Goal: Task Accomplishment & Management: Use online tool/utility

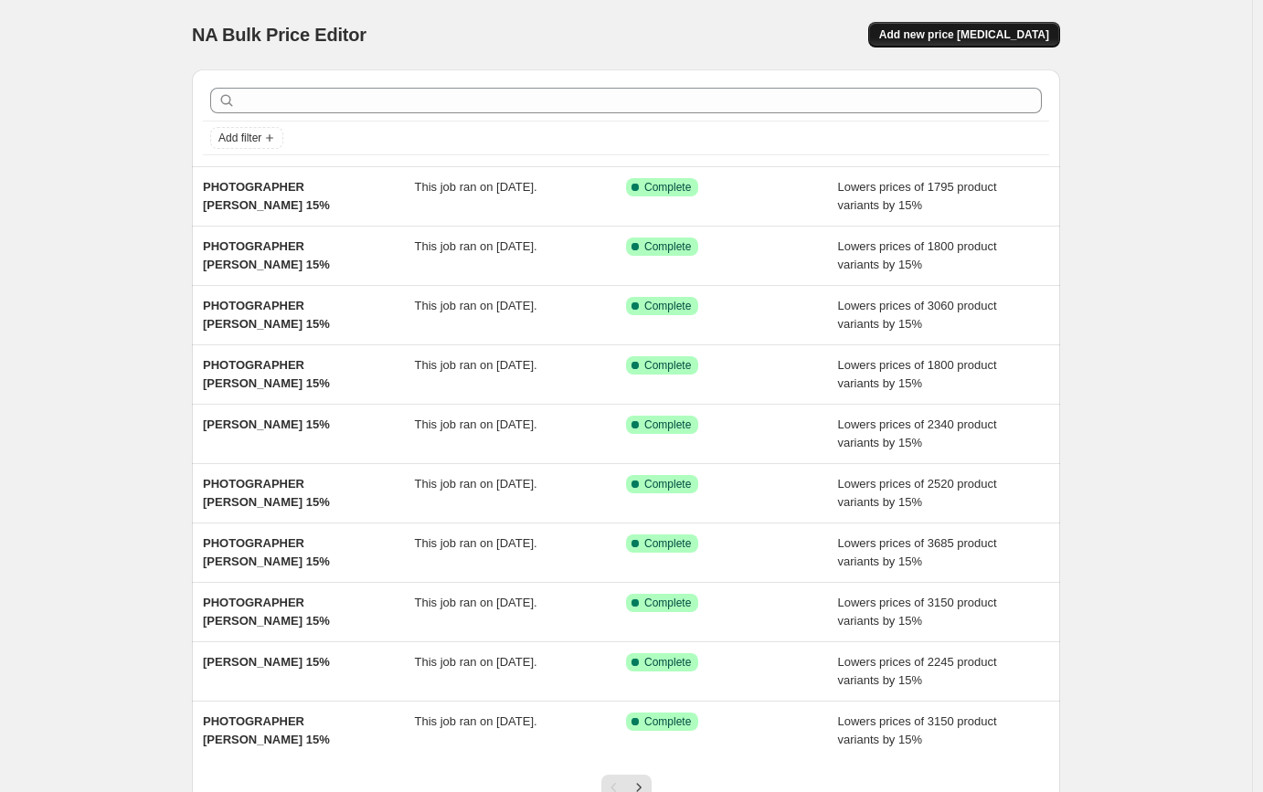
click at [951, 32] on span "Add new price [MEDICAL_DATA]" at bounding box center [964, 34] width 170 height 15
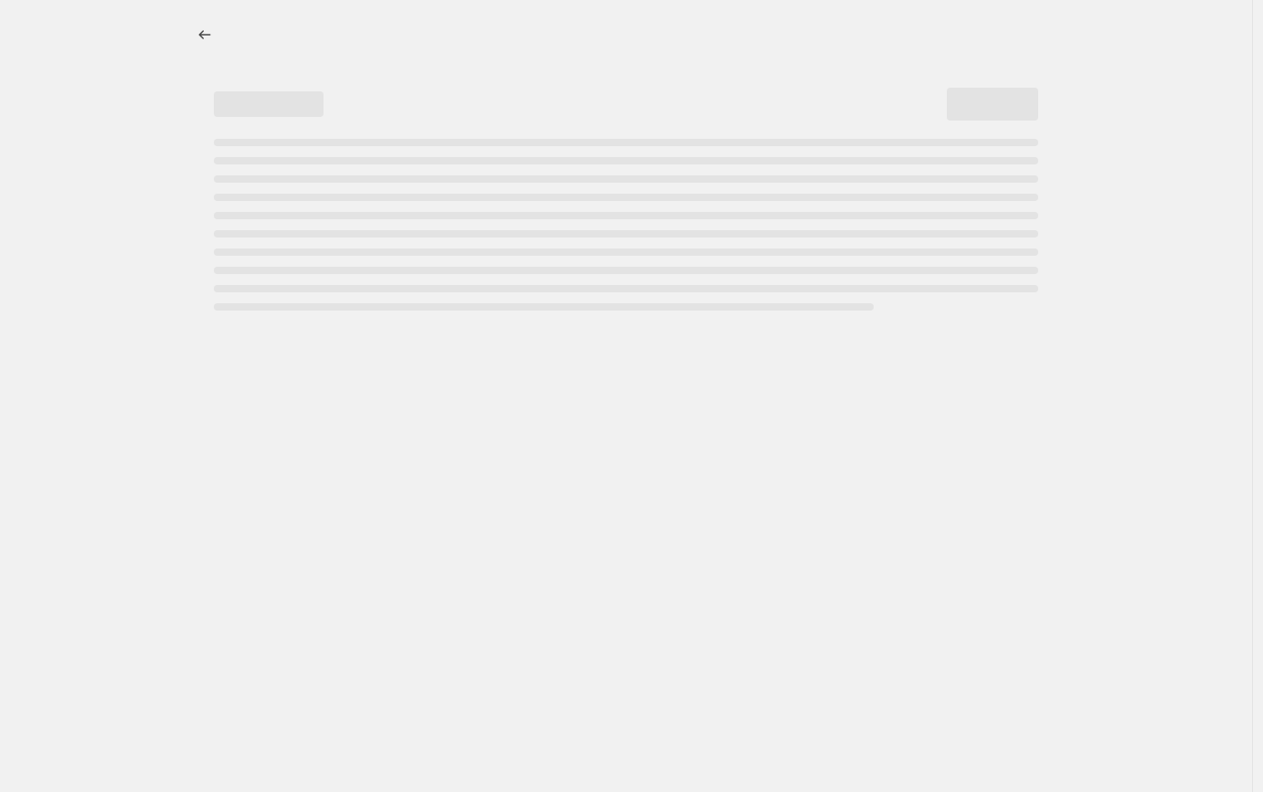
select select "percentage"
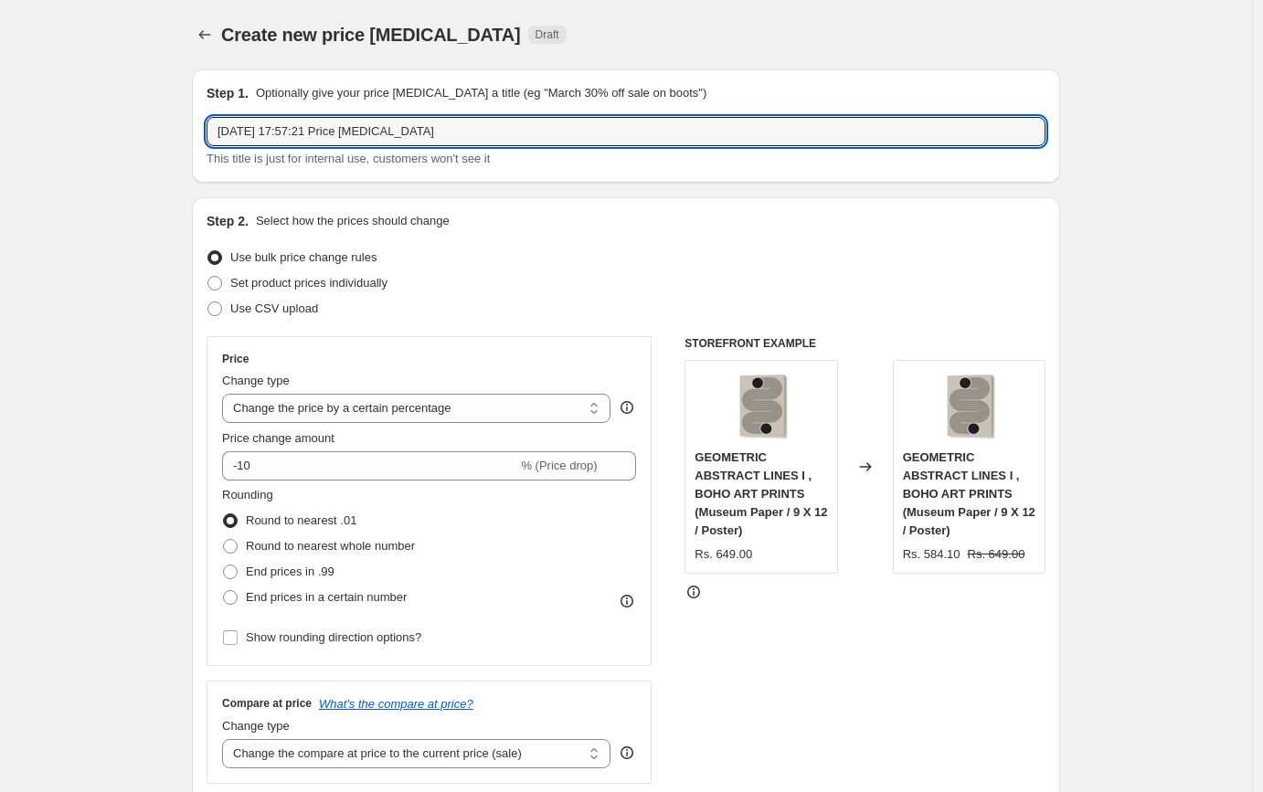
drag, startPoint x: 440, startPoint y: 131, endPoint x: 205, endPoint y: 135, distance: 235.8
click at [205, 135] on div "Step 1. Optionally give your price change job a title (eg "March 30% off sale o…" at bounding box center [626, 125] width 868 height 113
paste input "MARCO TAGLIARINO"
drag, startPoint x: 325, startPoint y: 128, endPoint x: 482, endPoint y: 136, distance: 157.4
click at [483, 136] on input "PHOTOGRAPHER MARCO TAGLIARINO 15" at bounding box center [625, 131] width 839 height 29
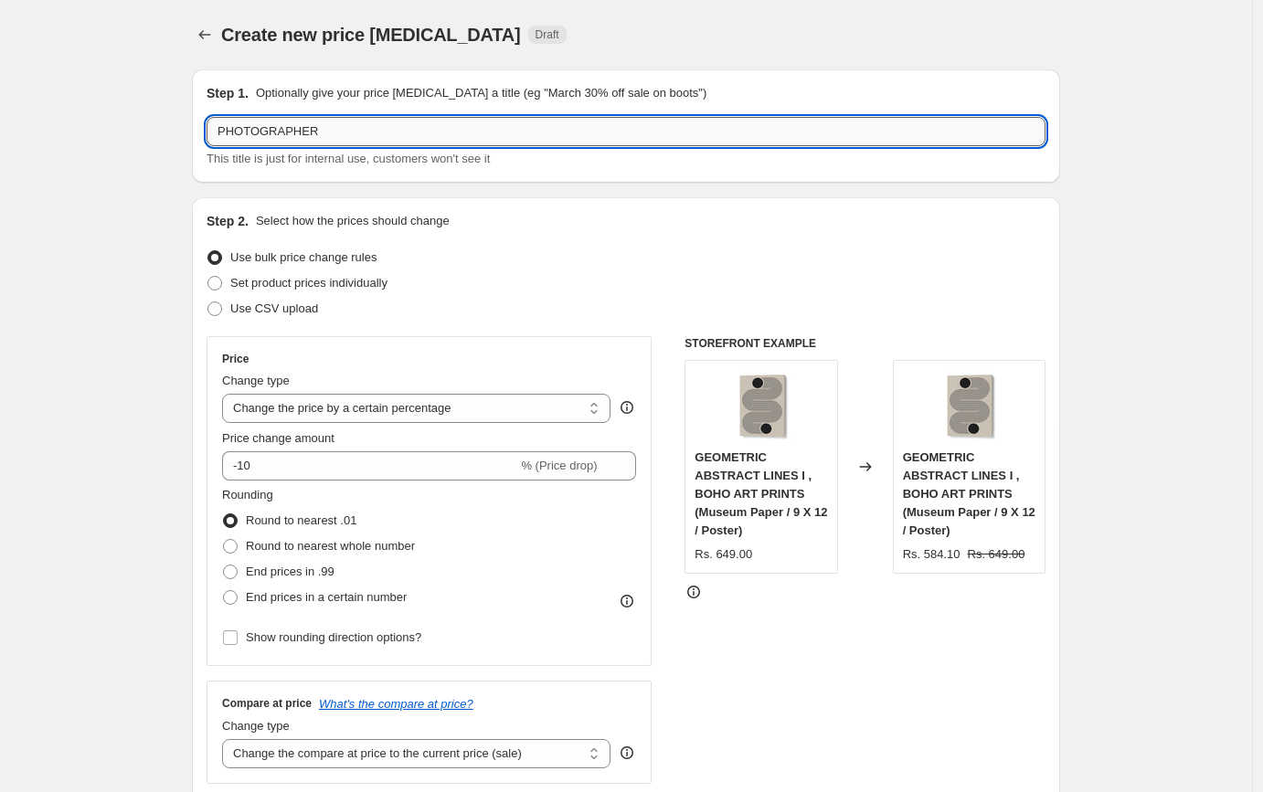
click at [363, 139] on input "PHOTOGRAPHER" at bounding box center [625, 131] width 839 height 29
paste input "MARCO TAGLIARINO"
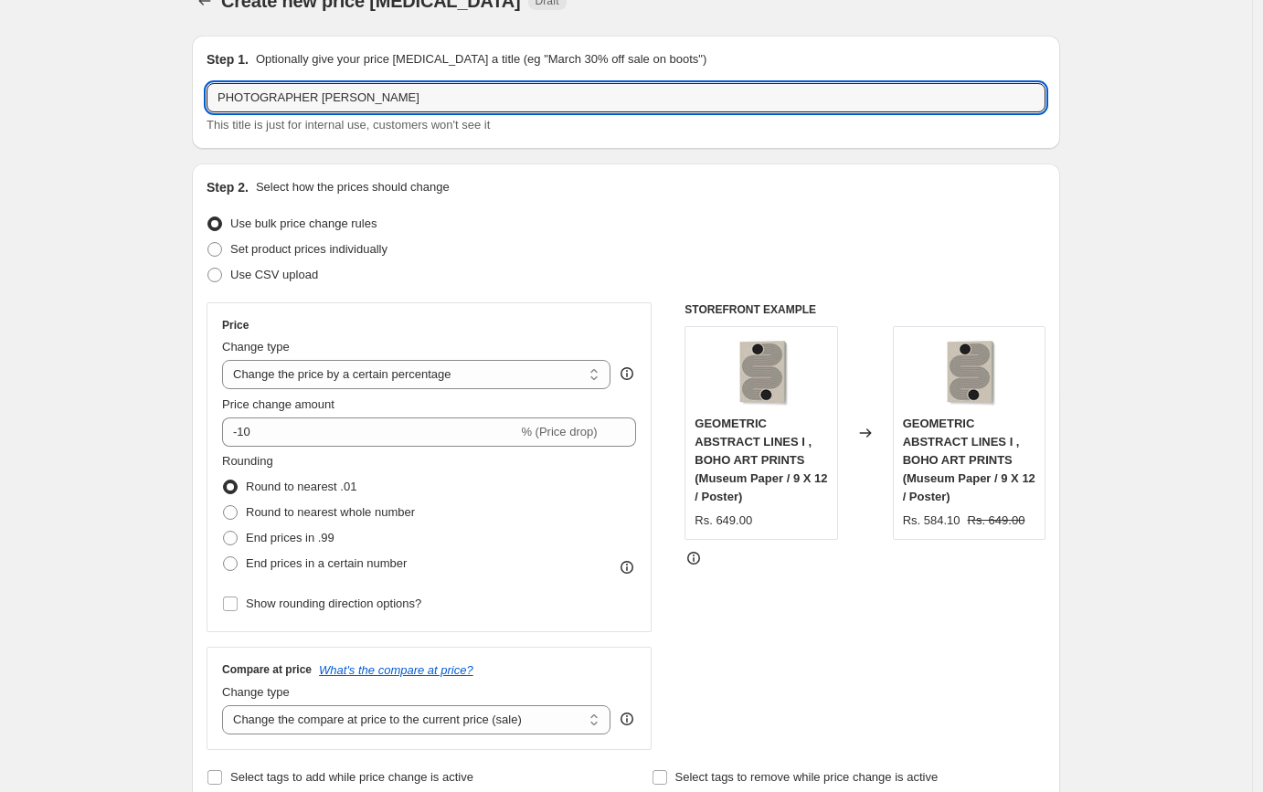
scroll to position [121, 0]
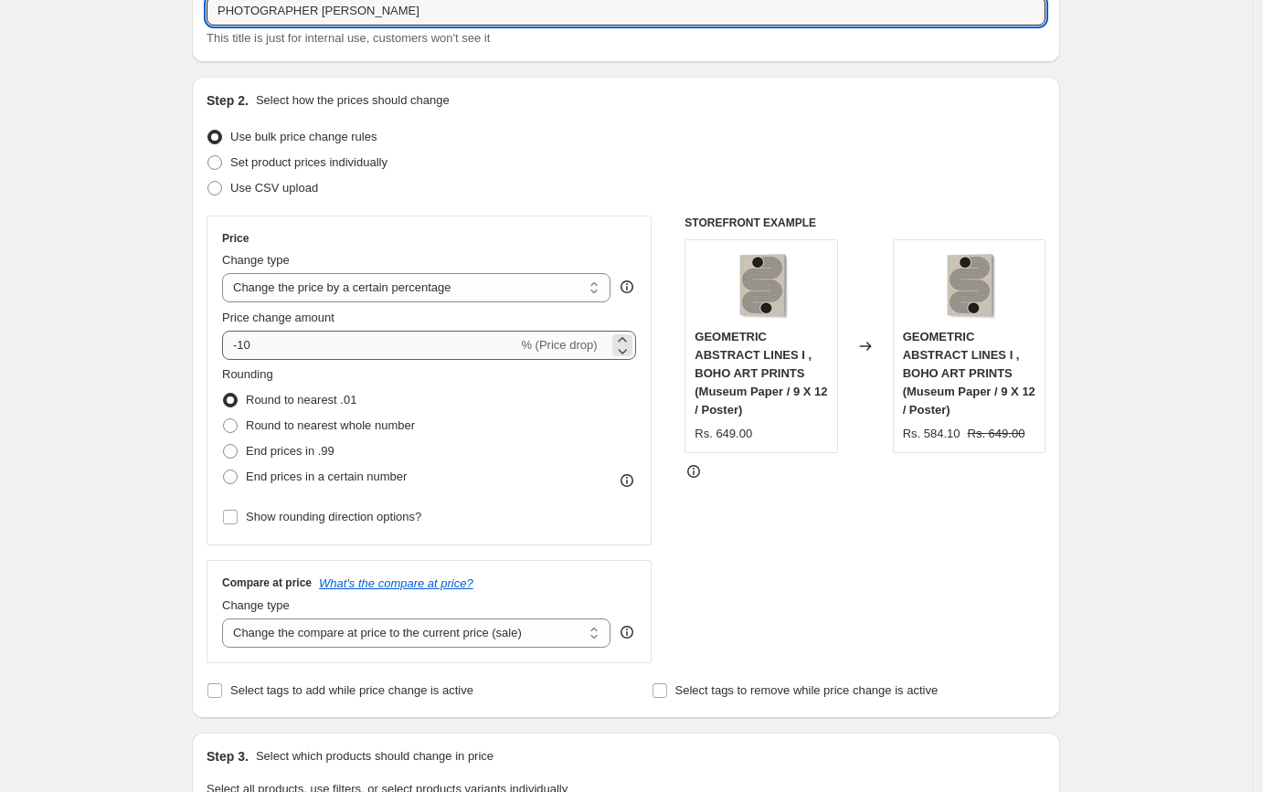
type input "PHOTOGRAPHER MARCO TAGLIARINO"
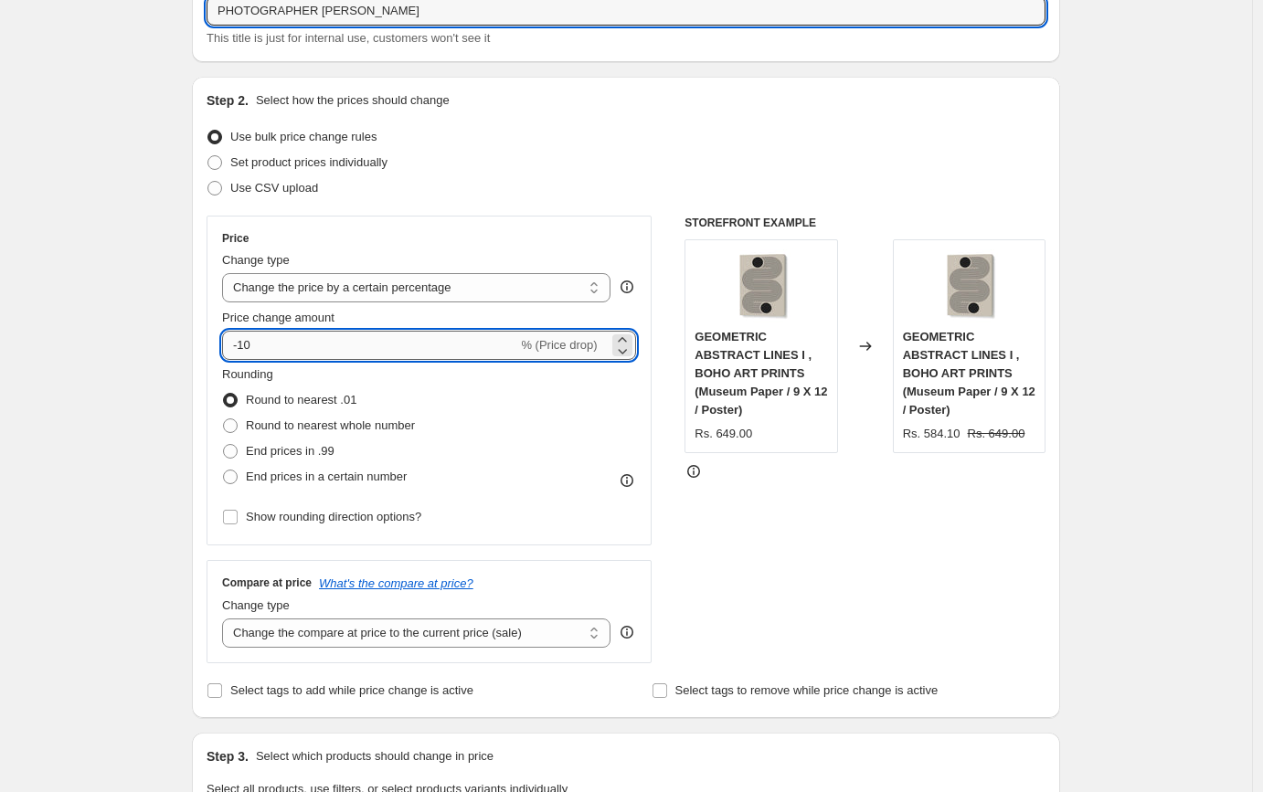
click at [300, 345] on input "-10" at bounding box center [369, 345] width 295 height 29
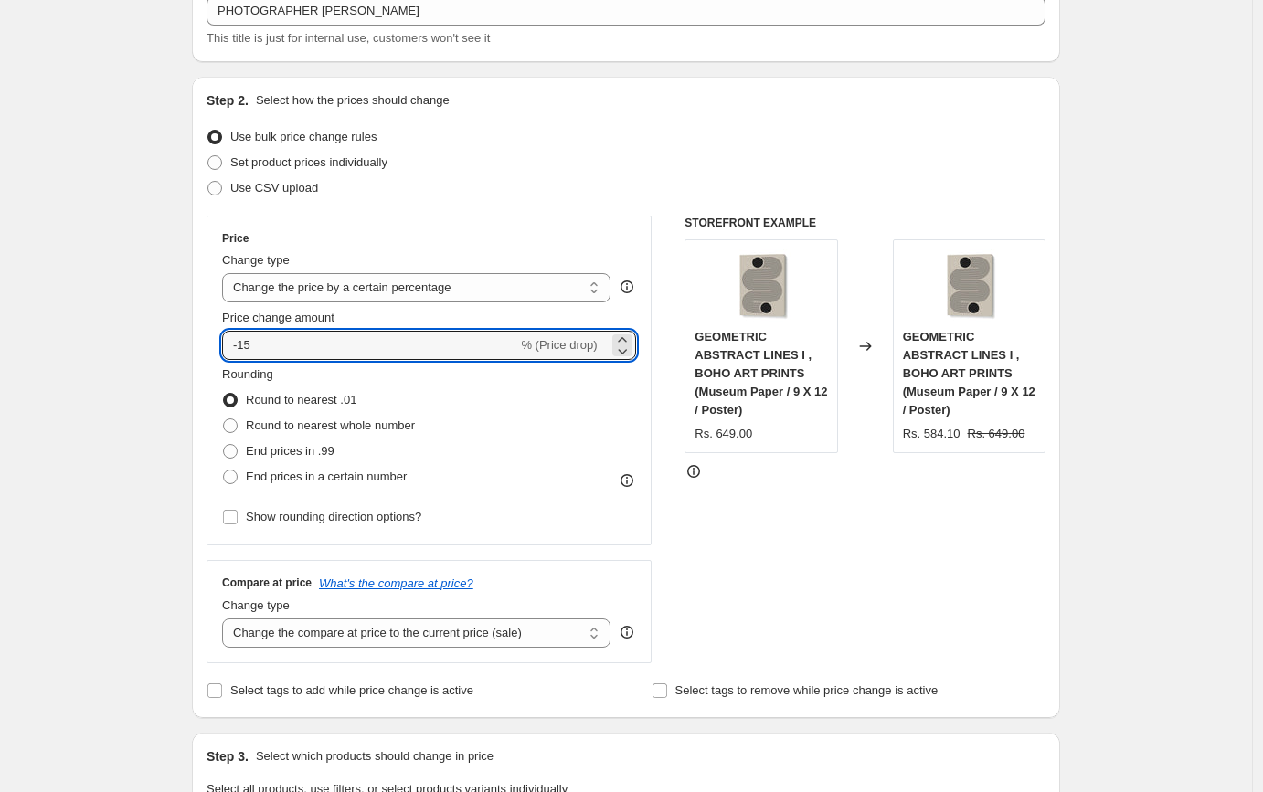
type input "-15"
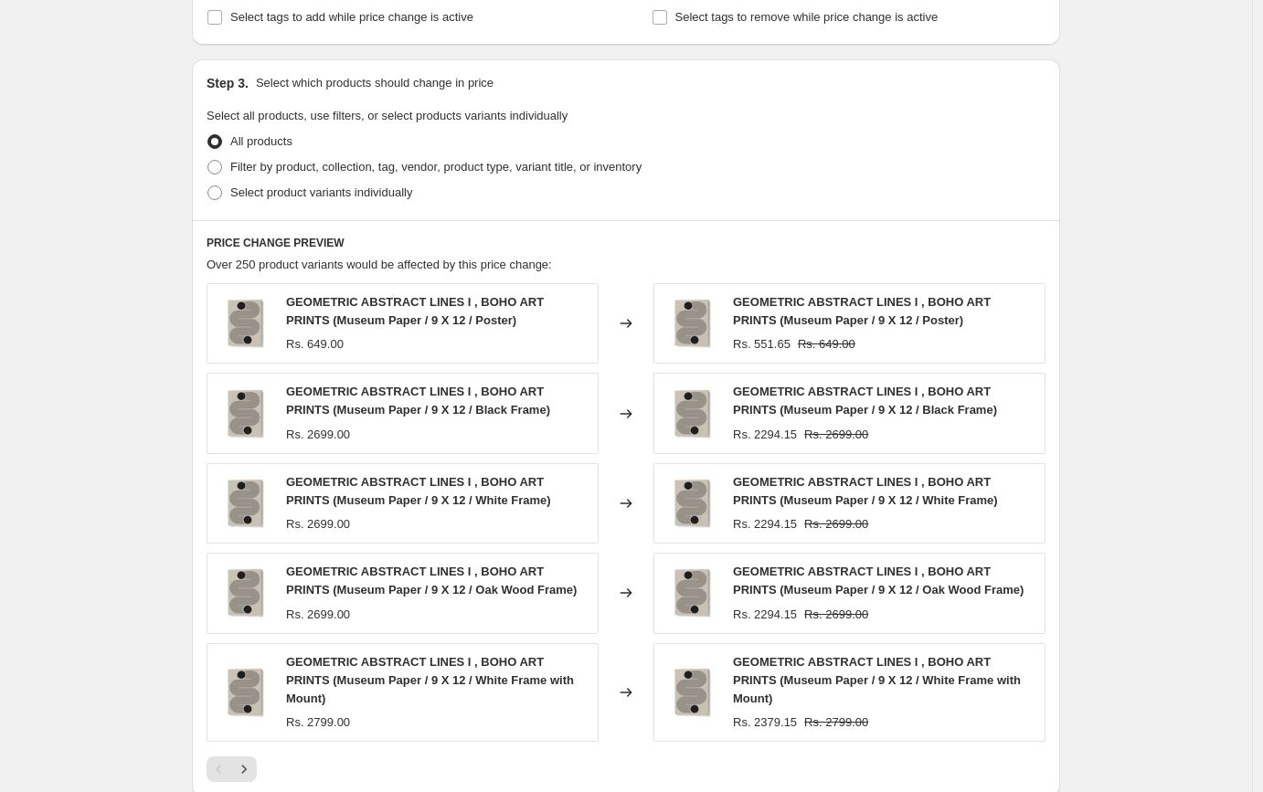
scroll to position [795, 0]
click at [310, 161] on span "Filter by product, collection, tag, vendor, product type, variant title, or inv…" at bounding box center [435, 166] width 411 height 14
click at [208, 160] on input "Filter by product, collection, tag, vendor, product type, variant title, or inv…" at bounding box center [207, 159] width 1 height 1
radio input "true"
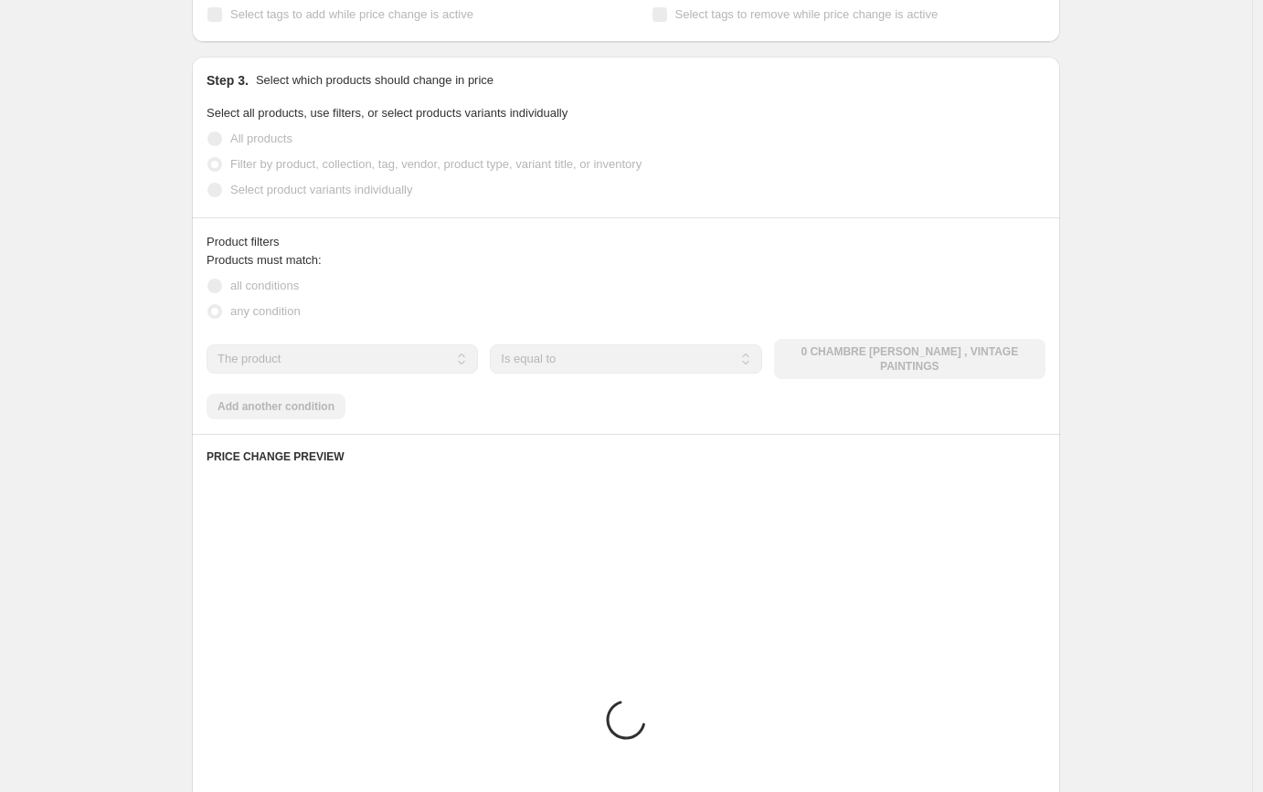
scroll to position [799, 0]
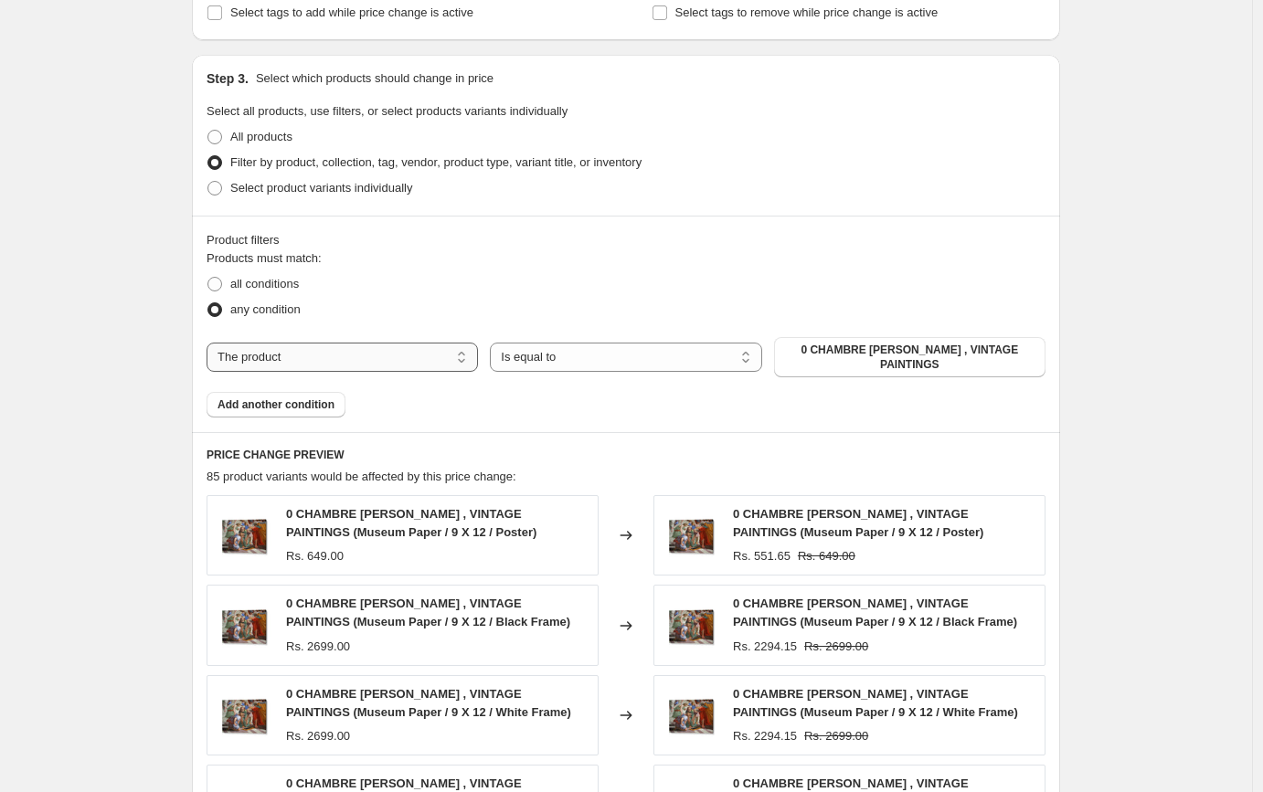
click at [303, 358] on select "The product The product's collection The product's tag The product's vendor The…" at bounding box center [341, 357] width 271 height 29
select select "collection"
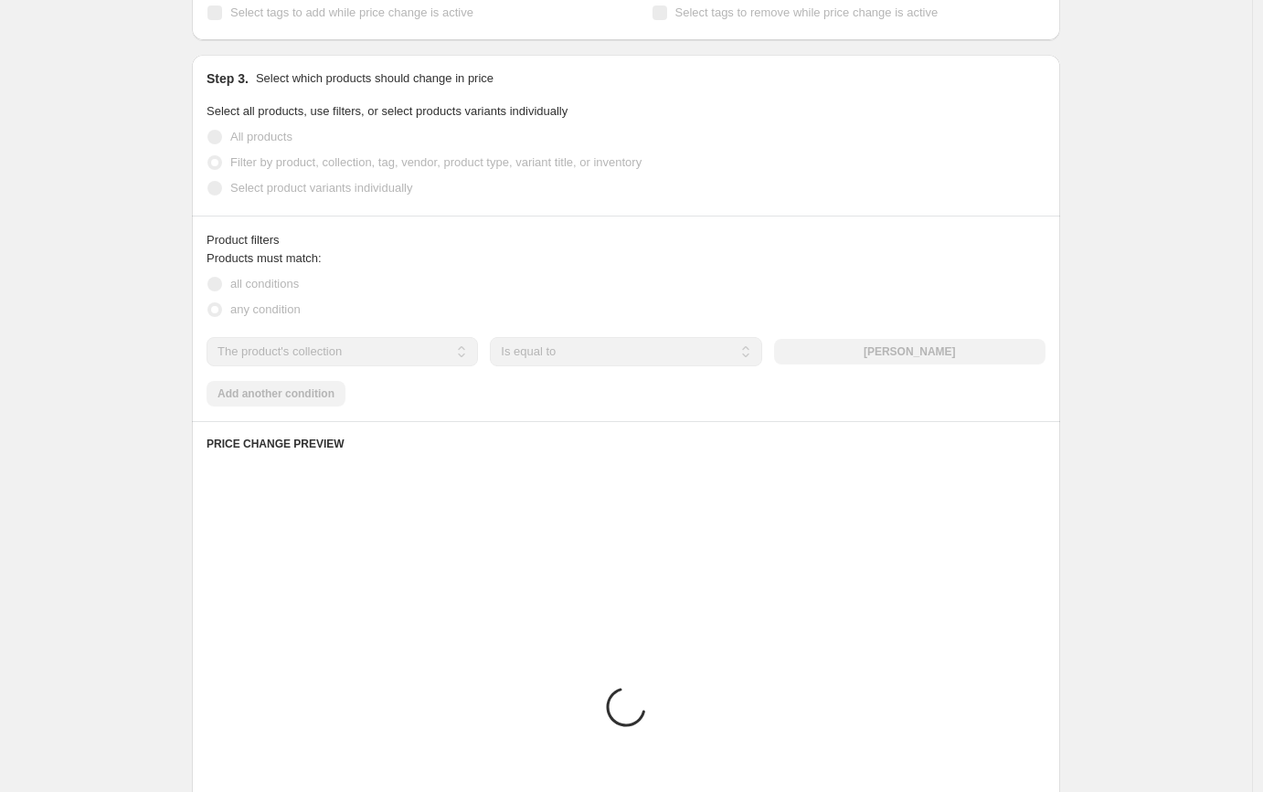
click at [943, 349] on div "The product The product's collection The product's tag The product's vendor The…" at bounding box center [625, 351] width 839 height 29
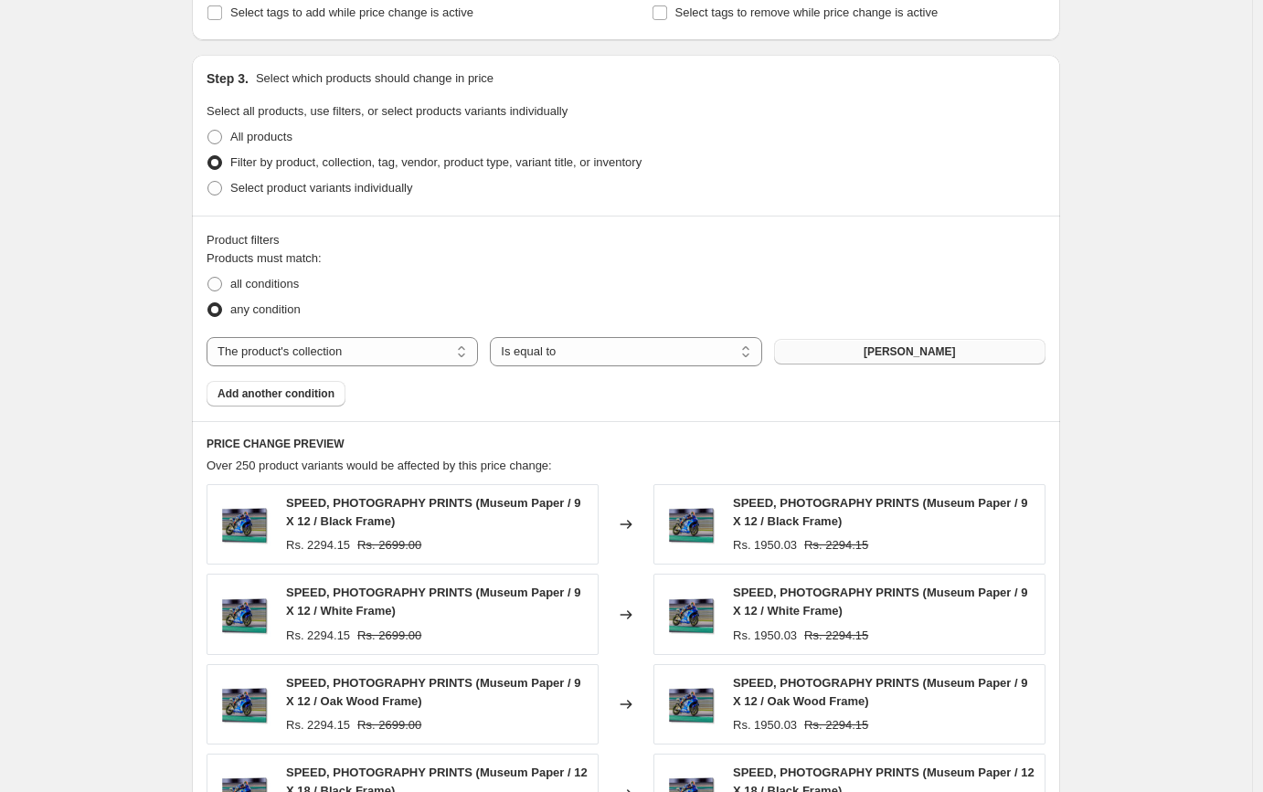
click at [913, 348] on span "ABDELKADER ALLAM" at bounding box center [909, 351] width 92 height 15
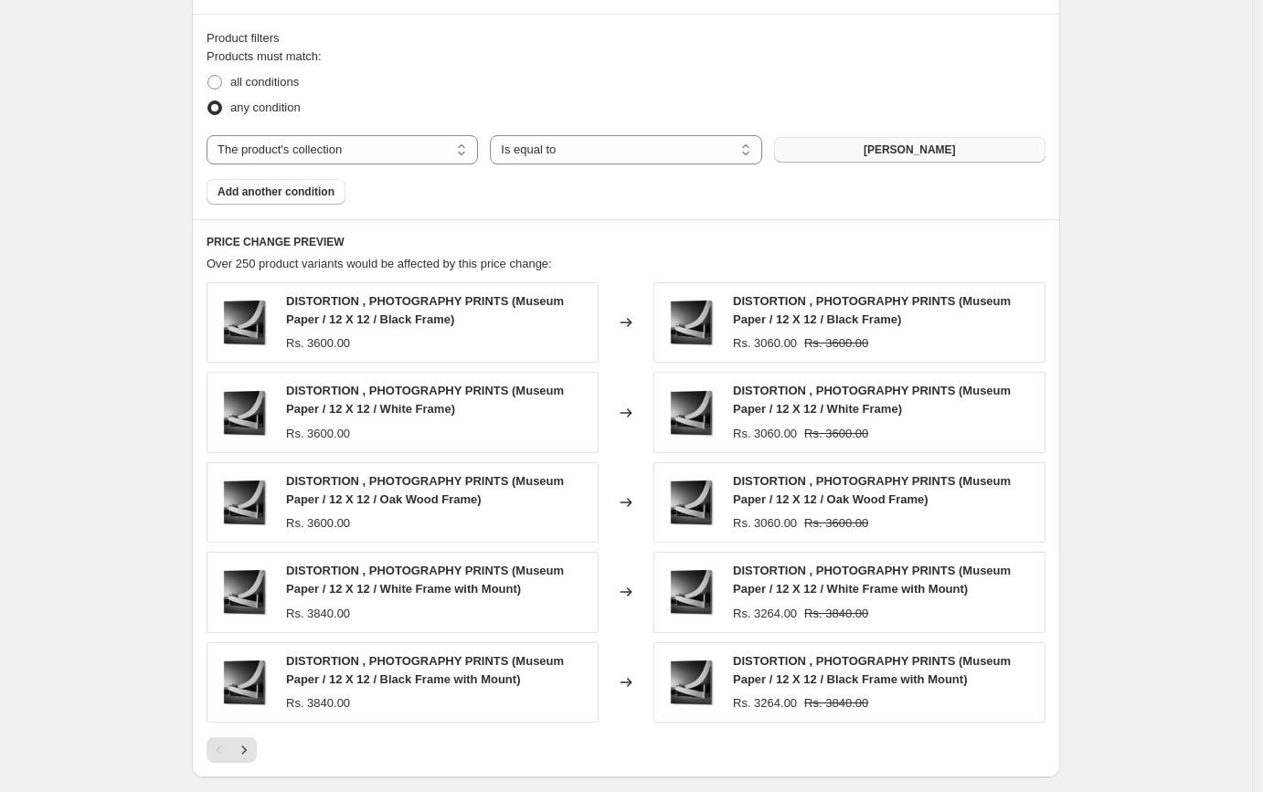
scroll to position [1269, 0]
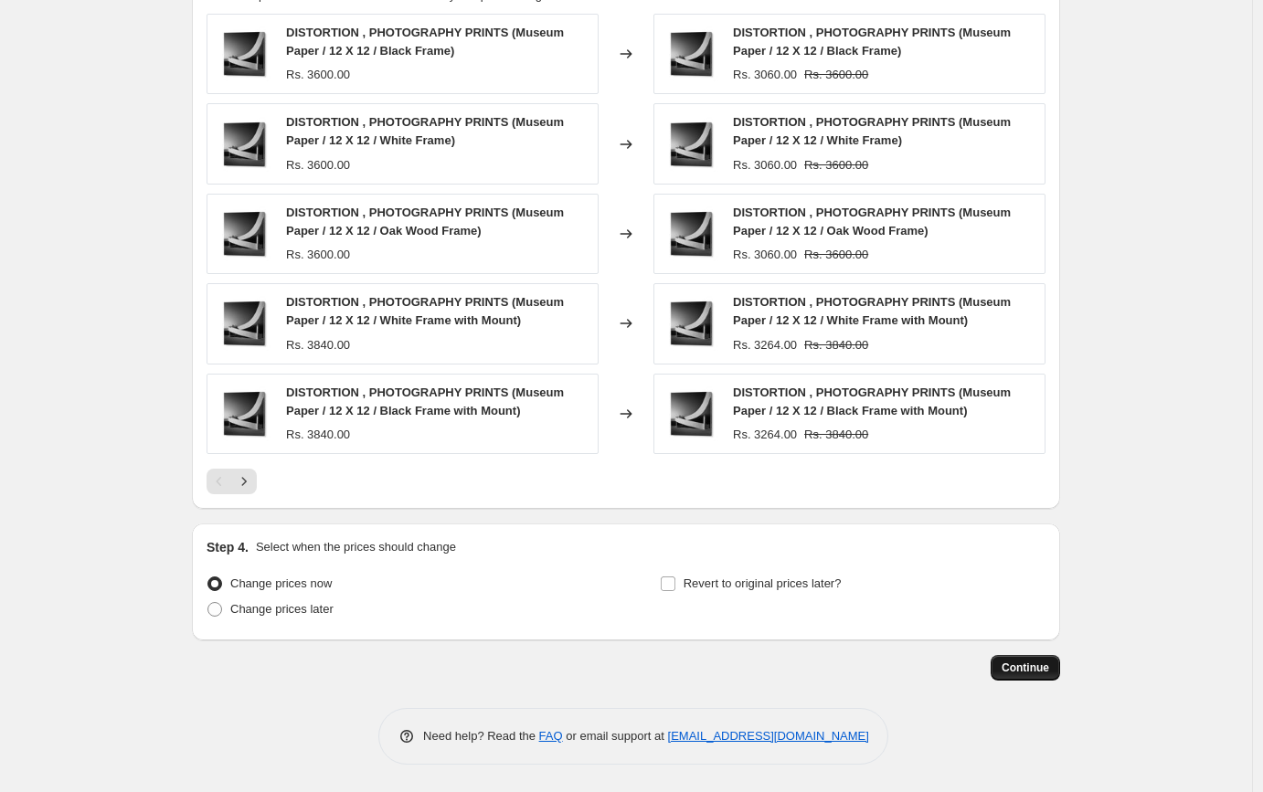
click at [1030, 669] on span "Continue" at bounding box center [1025, 668] width 48 height 15
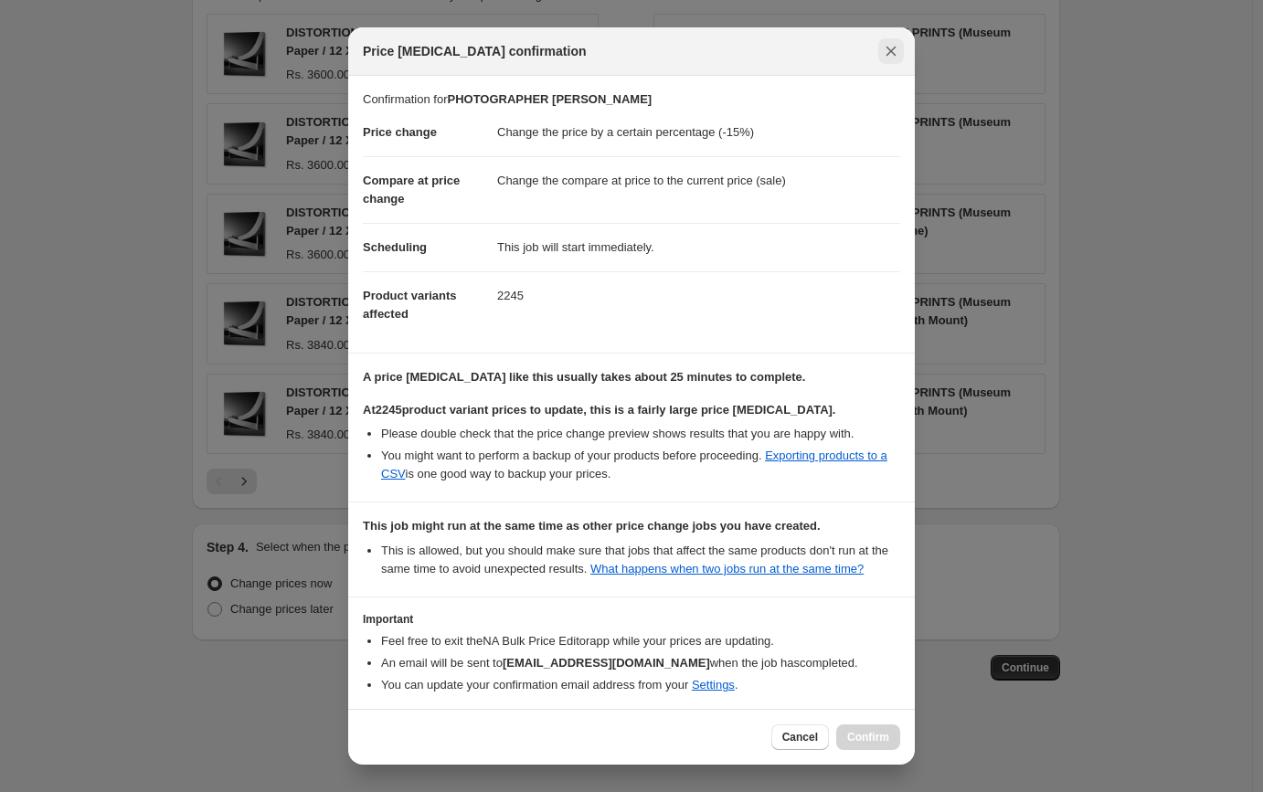
click at [887, 48] on icon "Close" at bounding box center [891, 52] width 10 height 10
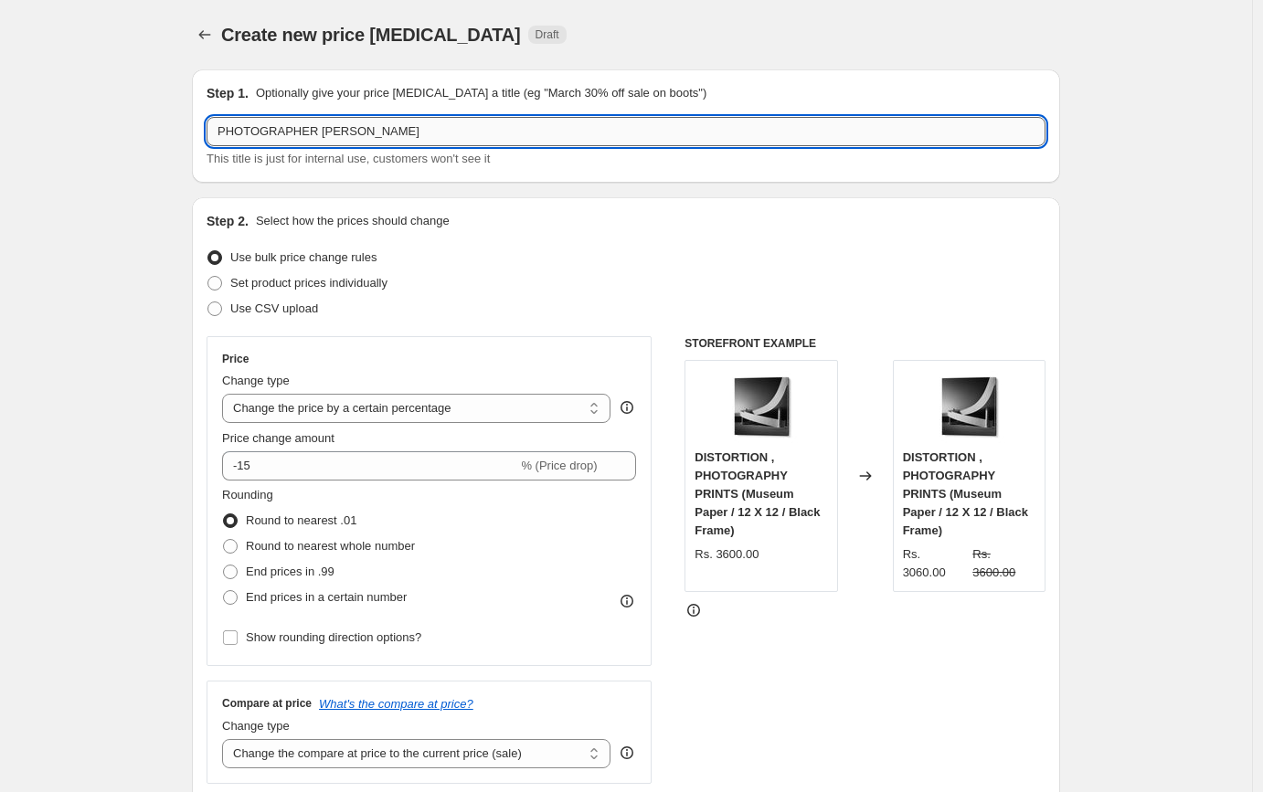
drag, startPoint x: 331, startPoint y: 130, endPoint x: 505, endPoint y: 143, distance: 175.0
click at [505, 143] on input "PHOTOGRAPHER MARCO TAGLIARINO" at bounding box center [625, 131] width 839 height 29
type input "PHOTOGRAPHER"
drag, startPoint x: 104, startPoint y: 203, endPoint x: 170, endPoint y: 86, distance: 134.2
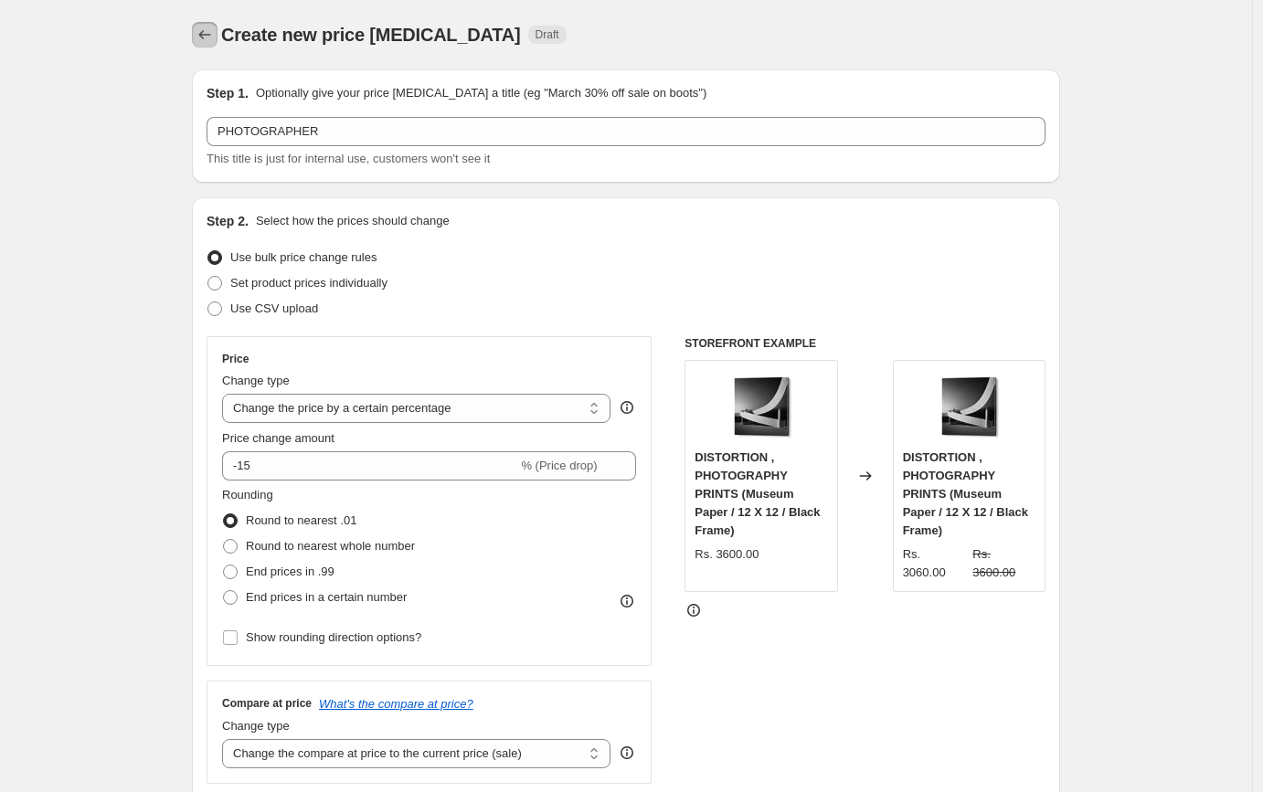
click at [210, 37] on icon "Price change jobs" at bounding box center [205, 35] width 18 height 18
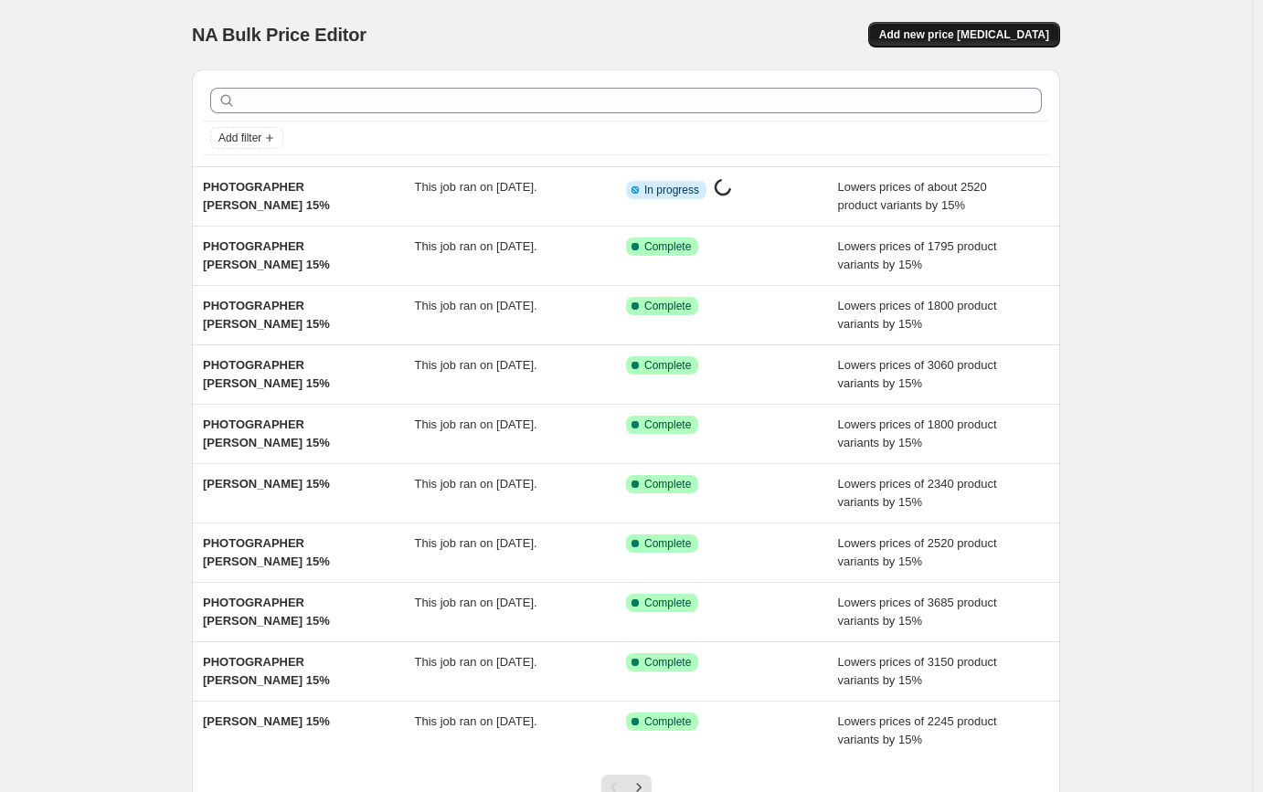
click at [961, 27] on span "Add new price [MEDICAL_DATA]" at bounding box center [964, 34] width 170 height 15
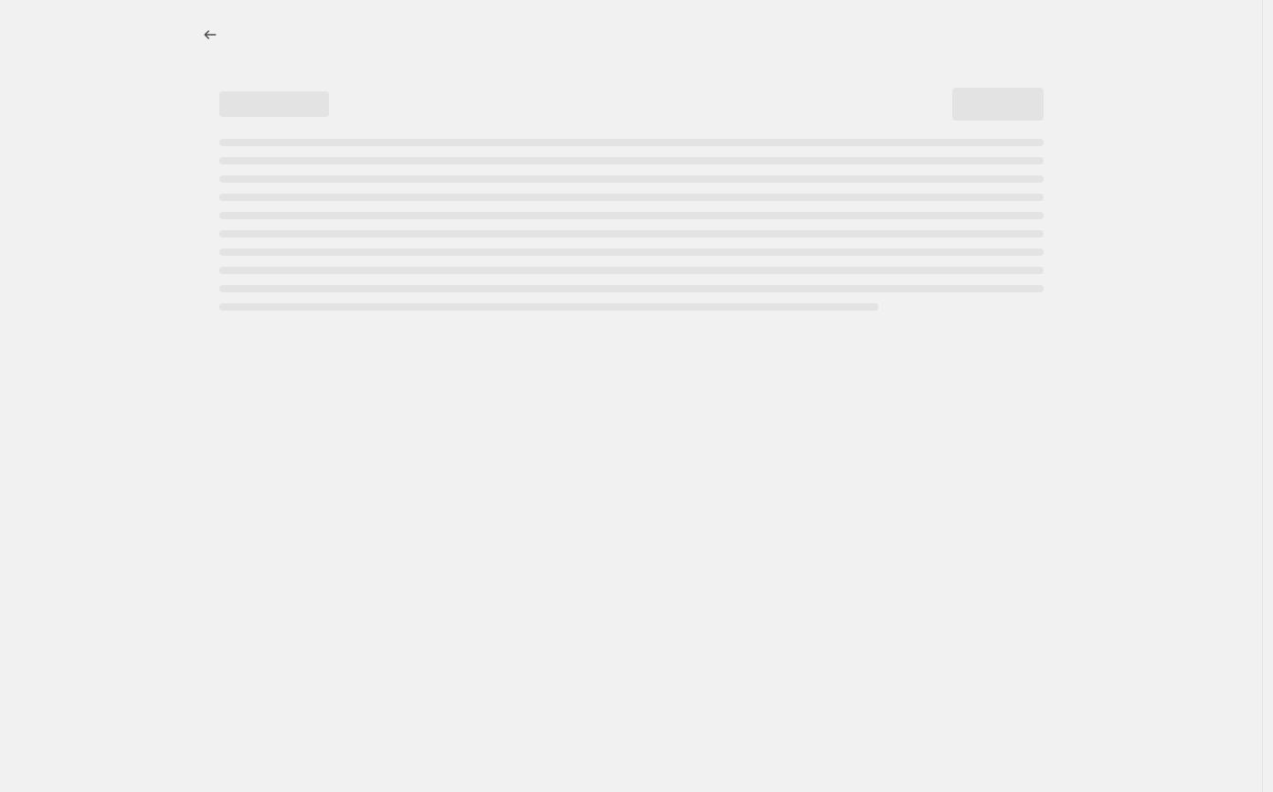
select select "percentage"
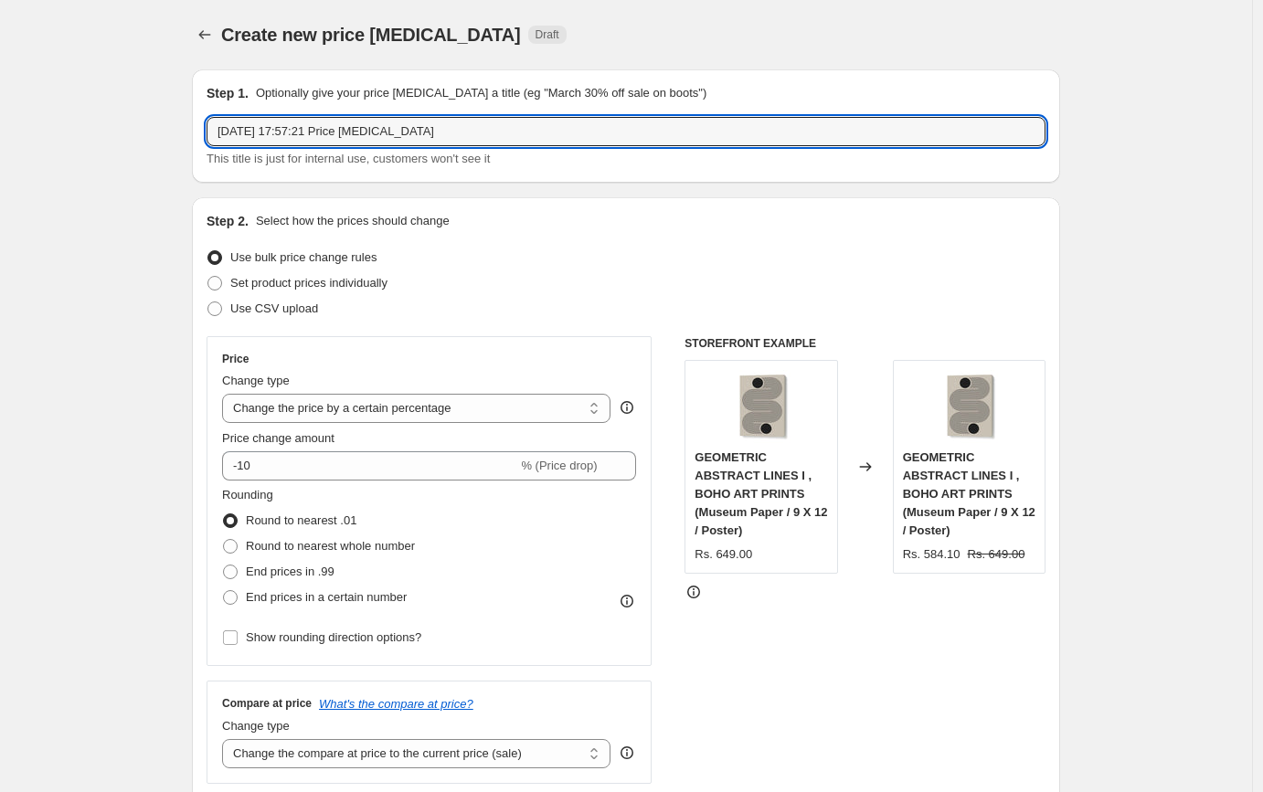
drag, startPoint x: 464, startPoint y: 139, endPoint x: 205, endPoint y: 136, distance: 259.5
click at [205, 136] on div "Step 1. Optionally give your price change job a title (eg "March 30% off sale o…" at bounding box center [626, 125] width 868 height 113
paste input "[PERSON_NAME]"
type input "PHOTOGRAPHER XIBIAO HUANG"
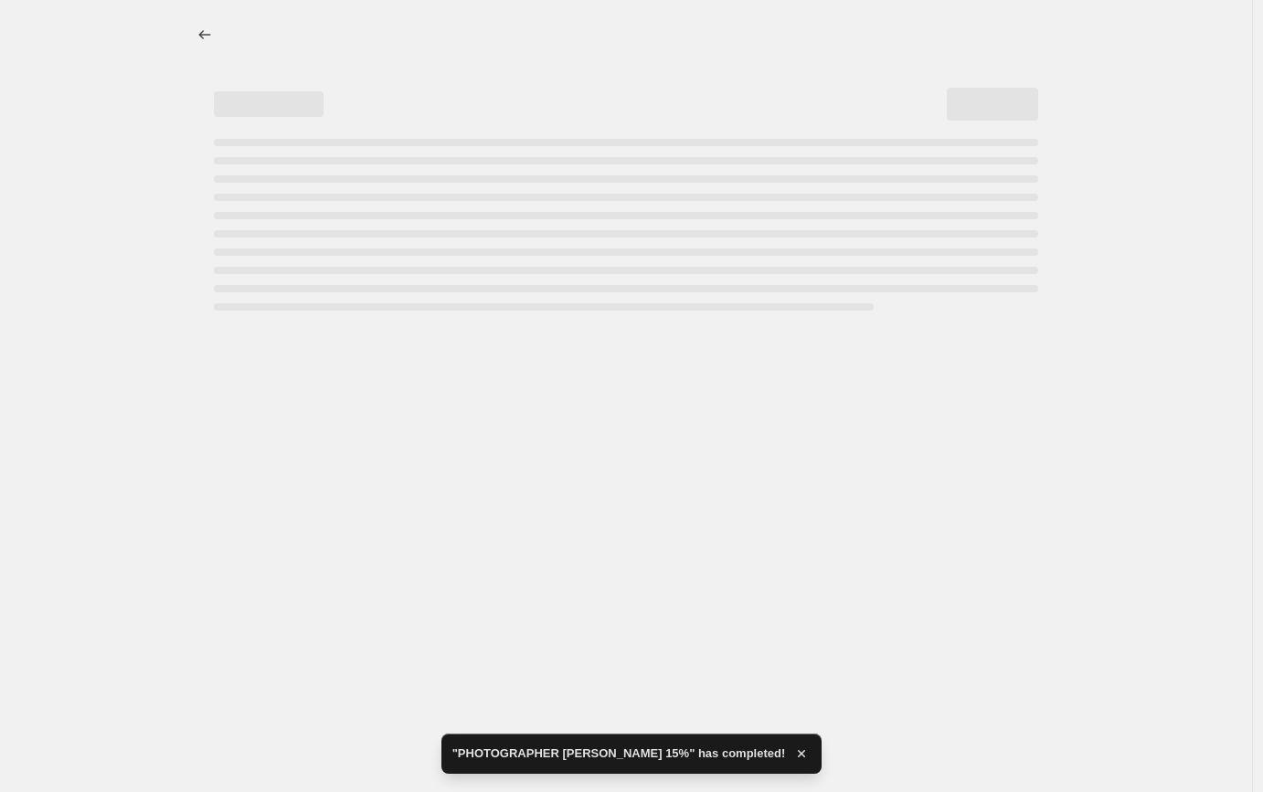
select select "percentage"
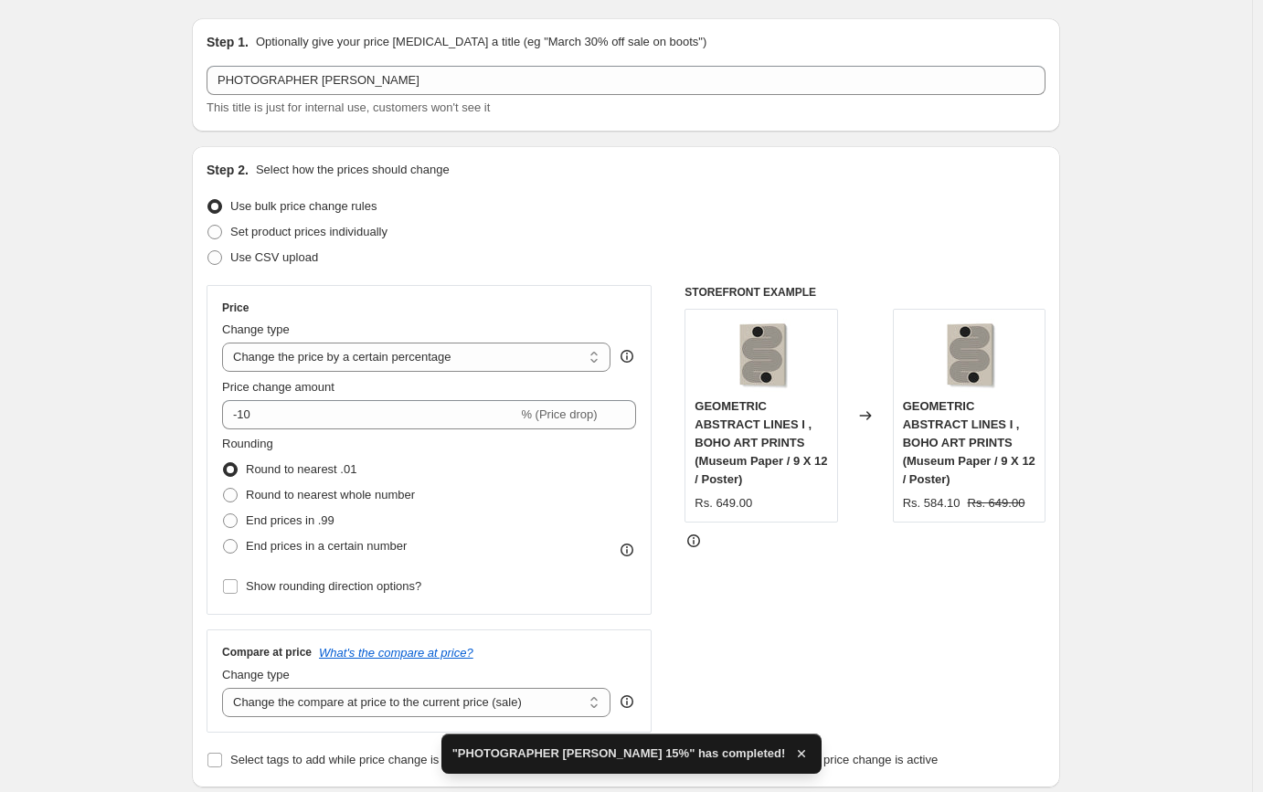
scroll to position [138, 0]
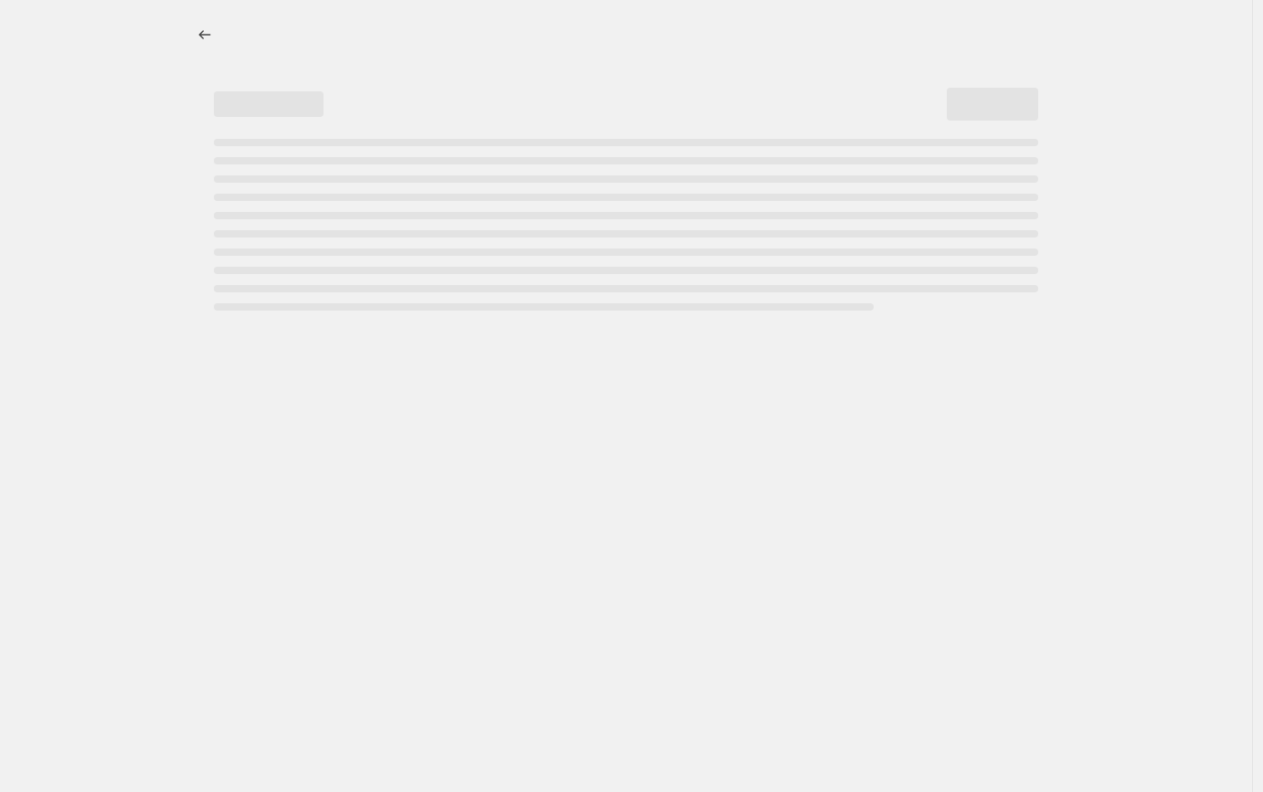
select select "percentage"
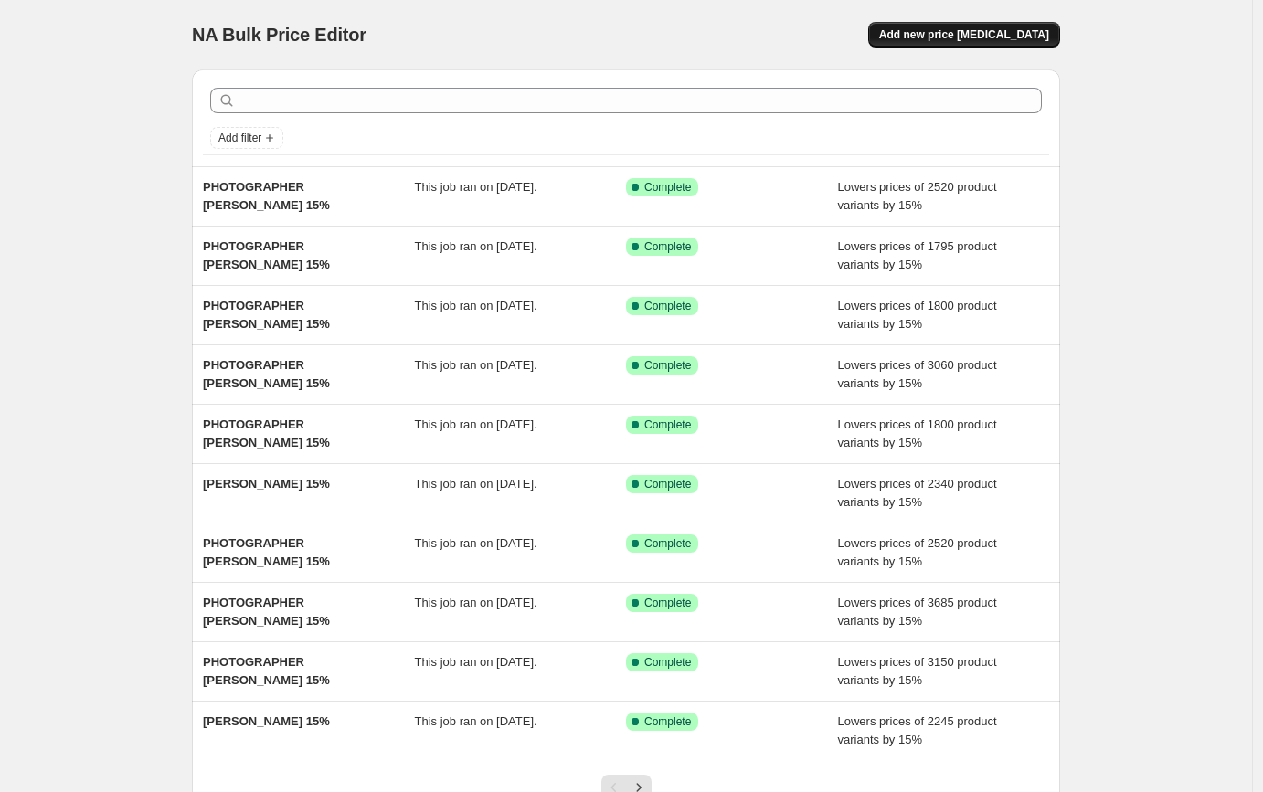
click at [994, 34] on span "Add new price [MEDICAL_DATA]" at bounding box center [964, 34] width 170 height 15
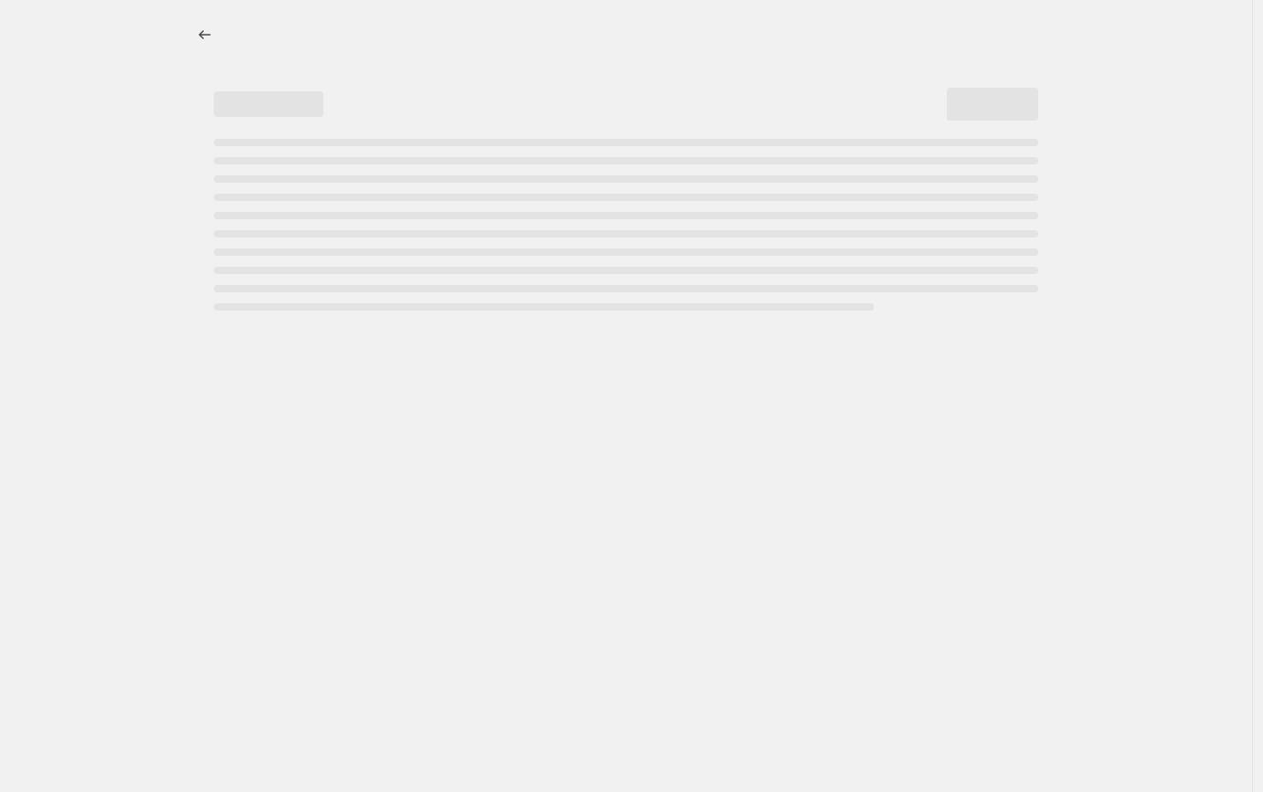
select select "percentage"
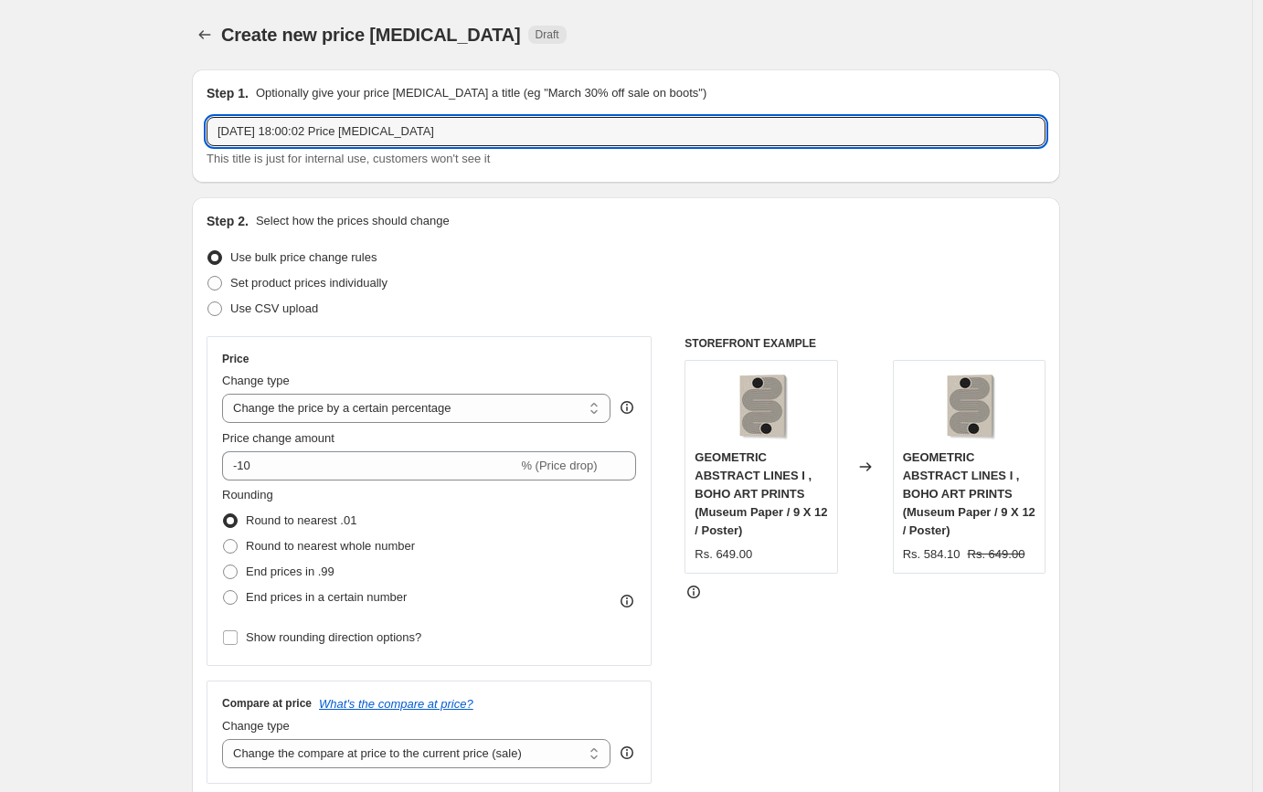
drag, startPoint x: 489, startPoint y: 122, endPoint x: 84, endPoint y: 142, distance: 405.2
drag, startPoint x: 460, startPoint y: 135, endPoint x: 145, endPoint y: 137, distance: 314.3
paste input "[PERSON_NAME]"
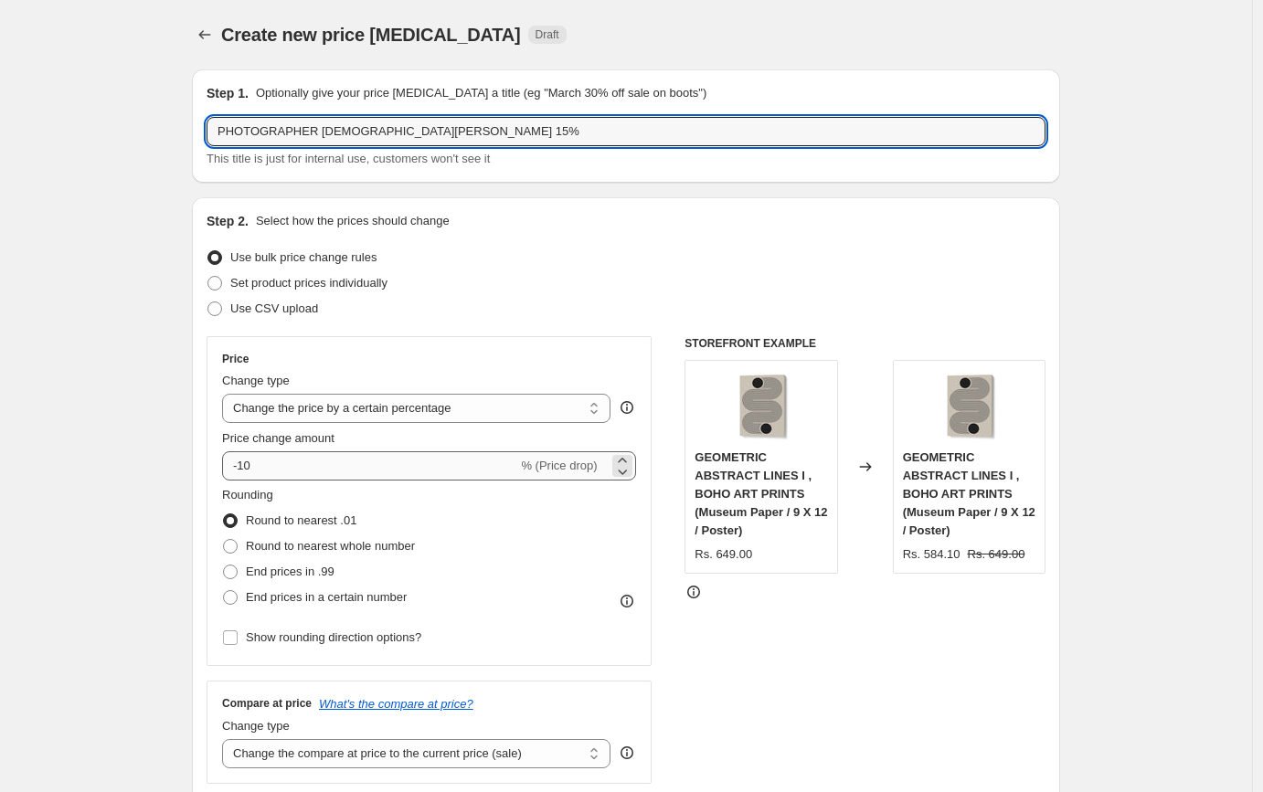
type input "PHOTOGRAPHER [DEMOGRAPHIC_DATA][PERSON_NAME] 15%"
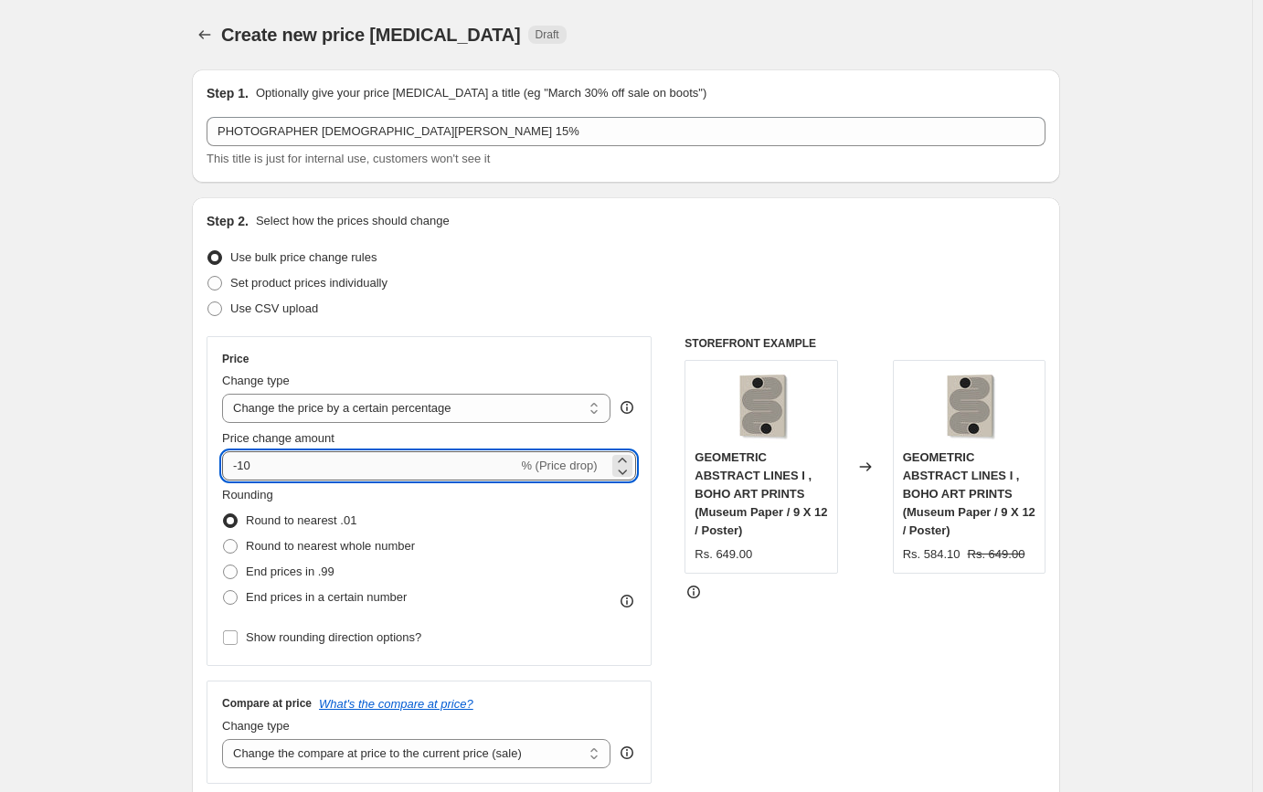
click at [282, 462] on input "-10" at bounding box center [369, 465] width 295 height 29
type input "-15"
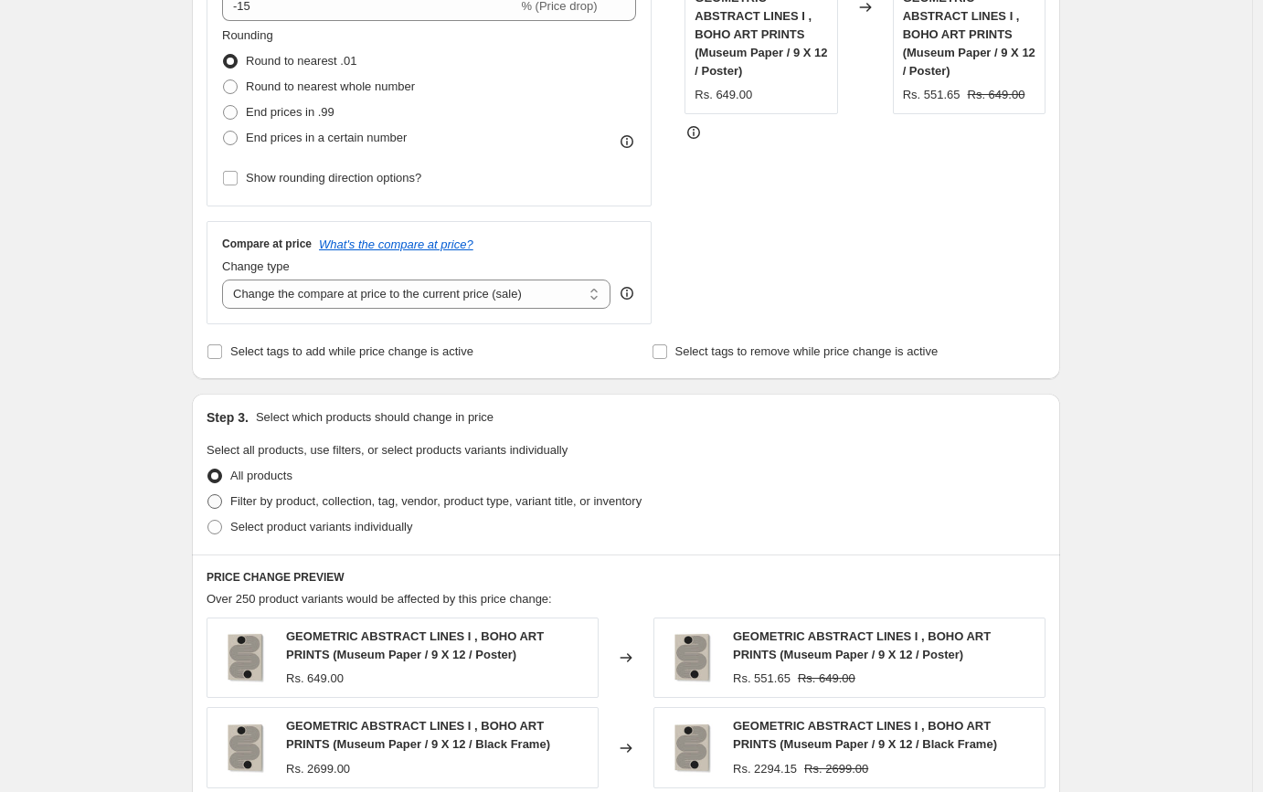
click at [344, 497] on span "Filter by product, collection, tag, vendor, product type, variant title, or inv…" at bounding box center [435, 501] width 411 height 14
click at [208, 495] on input "Filter by product, collection, tag, vendor, product type, variant title, or inv…" at bounding box center [207, 494] width 1 height 1
radio input "true"
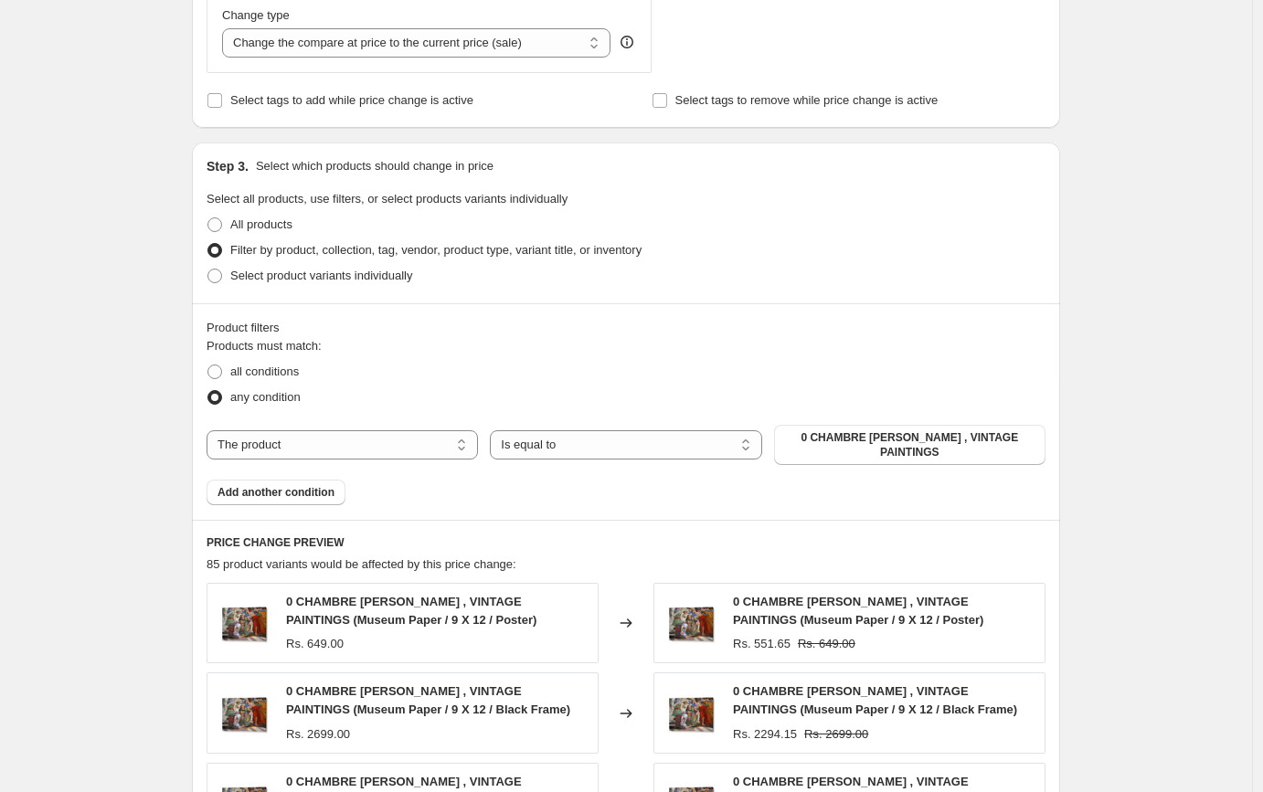
scroll to position [725, 0]
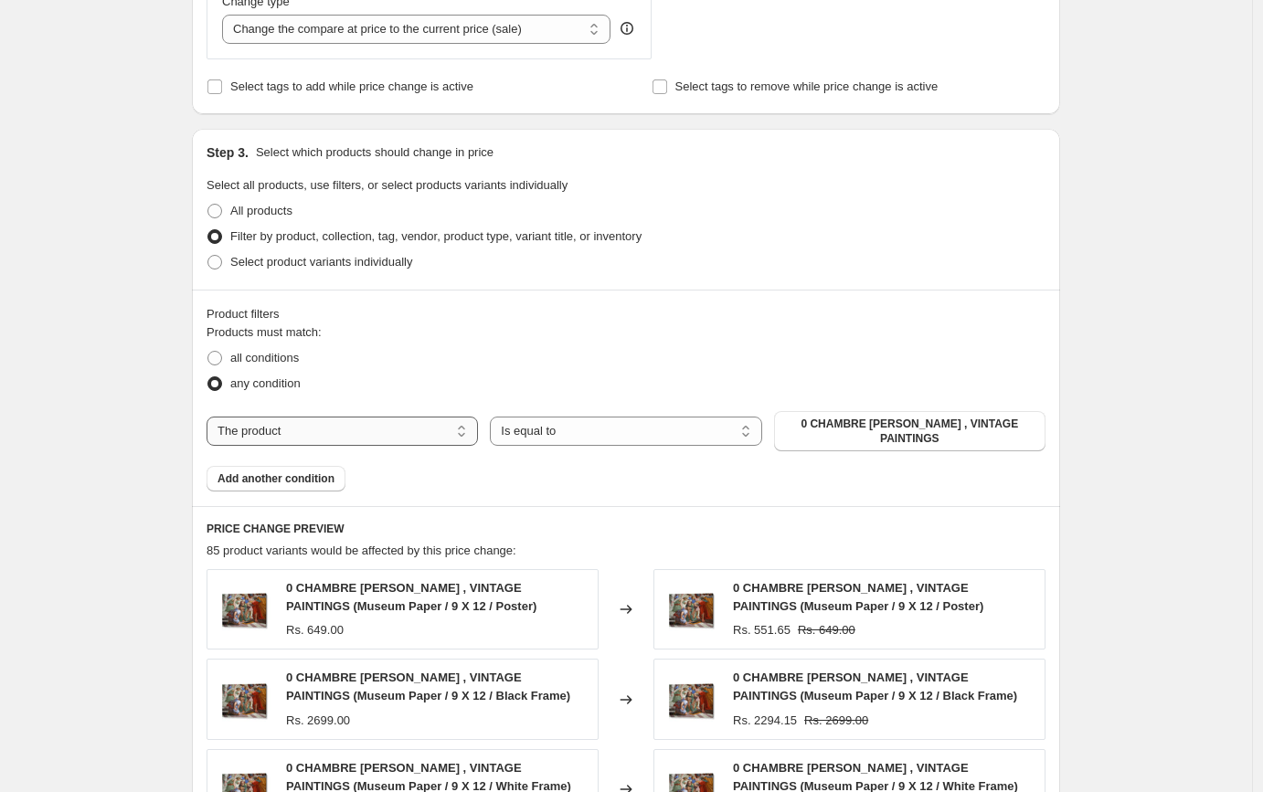
click at [353, 426] on select "The product The product's collection The product's tag The product's vendor The…" at bounding box center [341, 431] width 271 height 29
select select "collection"
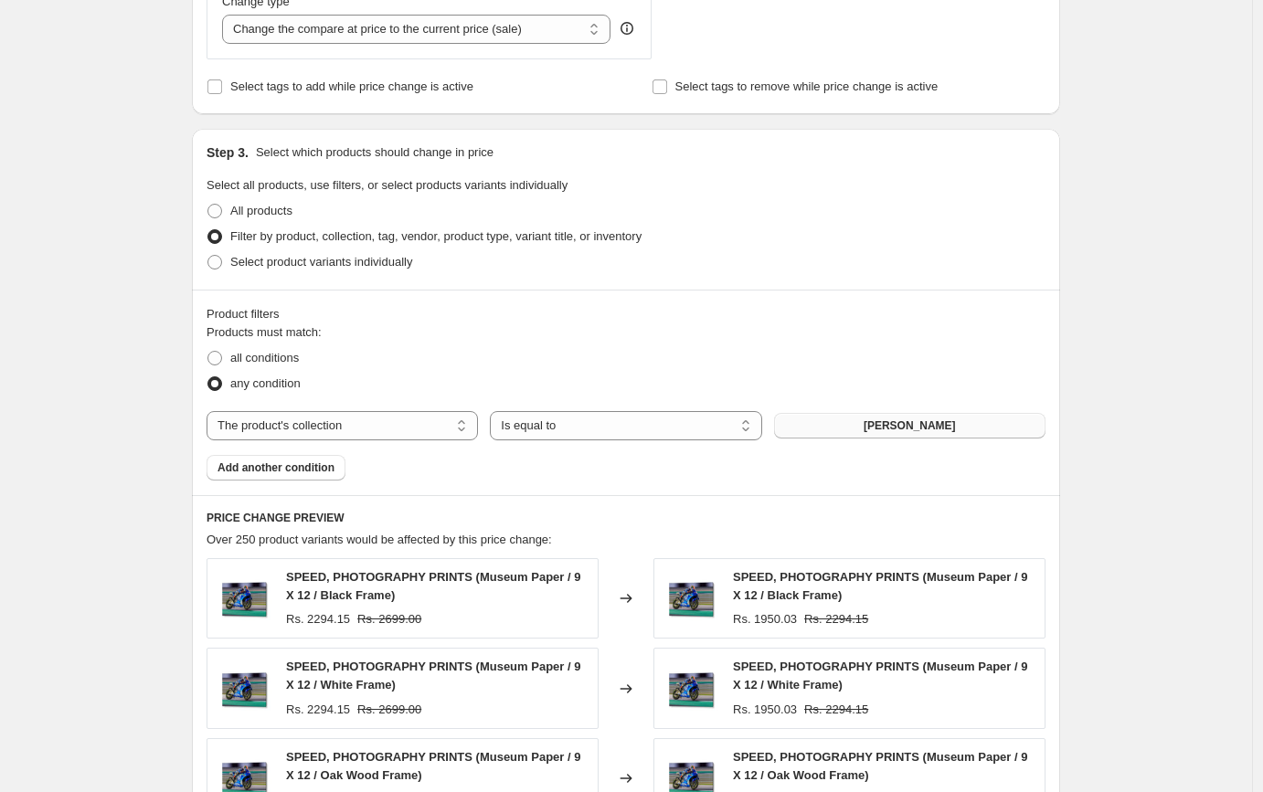
click at [930, 424] on span "ABDELKADER ALLAM" at bounding box center [909, 425] width 92 height 15
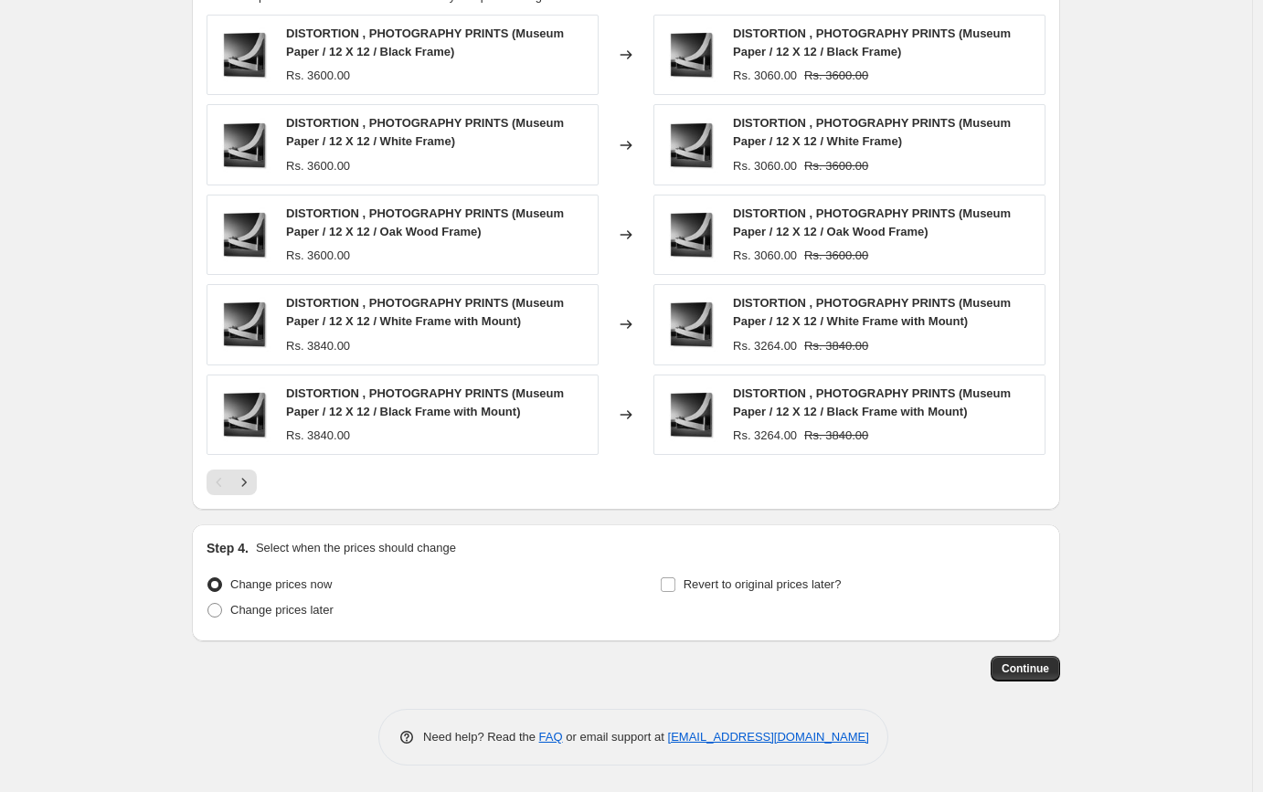
scroll to position [1269, 0]
click at [1021, 662] on span "Continue" at bounding box center [1025, 668] width 48 height 15
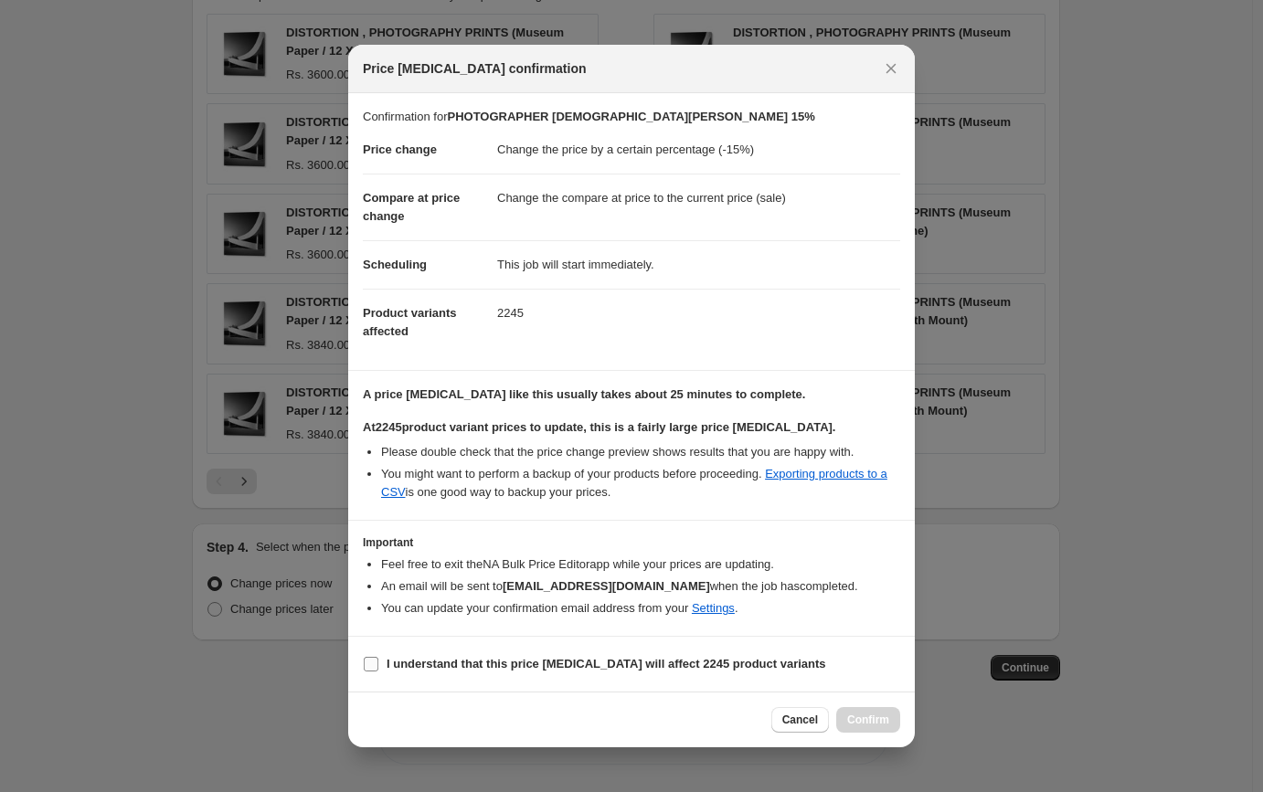
click at [674, 662] on b "I understand that this price change job will affect 2245 product variants" at bounding box center [605, 664] width 439 height 14
click at [378, 662] on input "I understand that this price change job will affect 2245 product variants" at bounding box center [371, 664] width 15 height 15
checkbox input "true"
click at [845, 724] on button "Confirm" at bounding box center [868, 720] width 64 height 26
type input "PHOTOGRAPHER [DEMOGRAPHIC_DATA][PERSON_NAME] 15%"
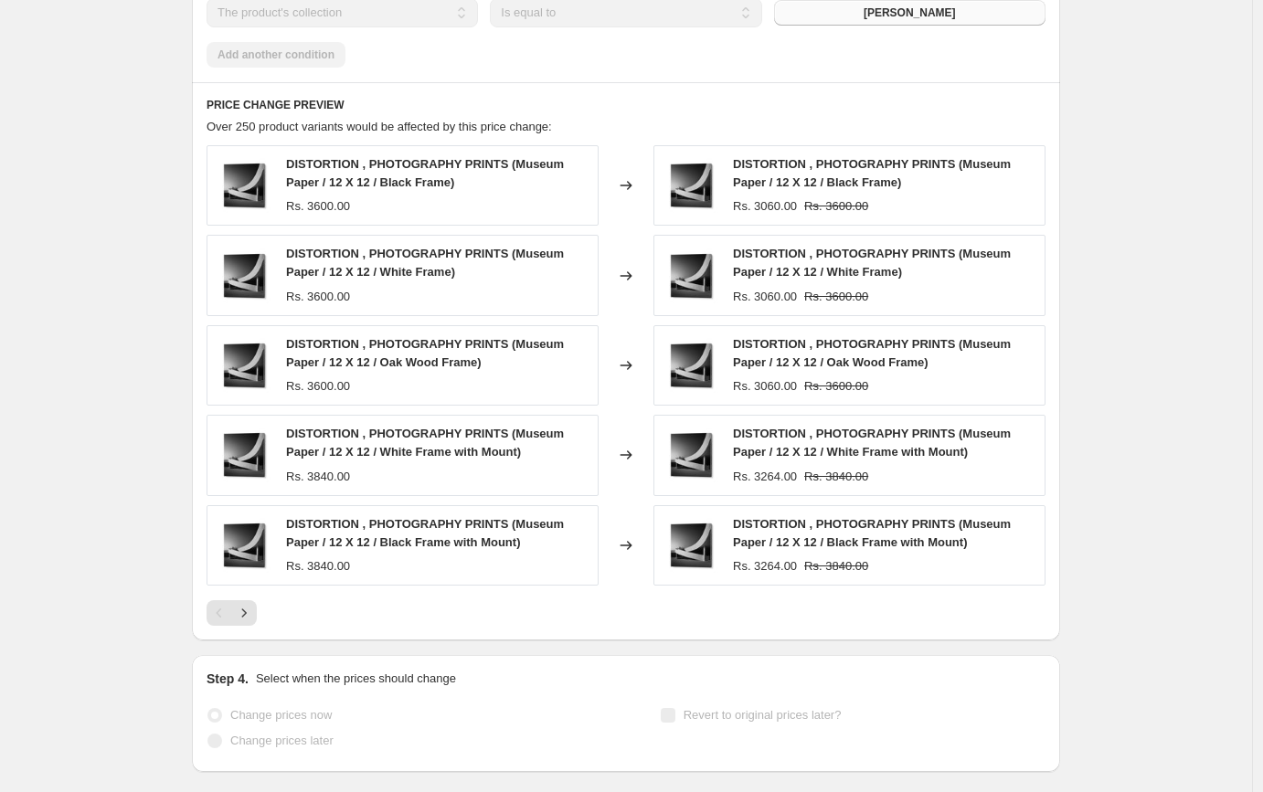
scroll to position [1317, 0]
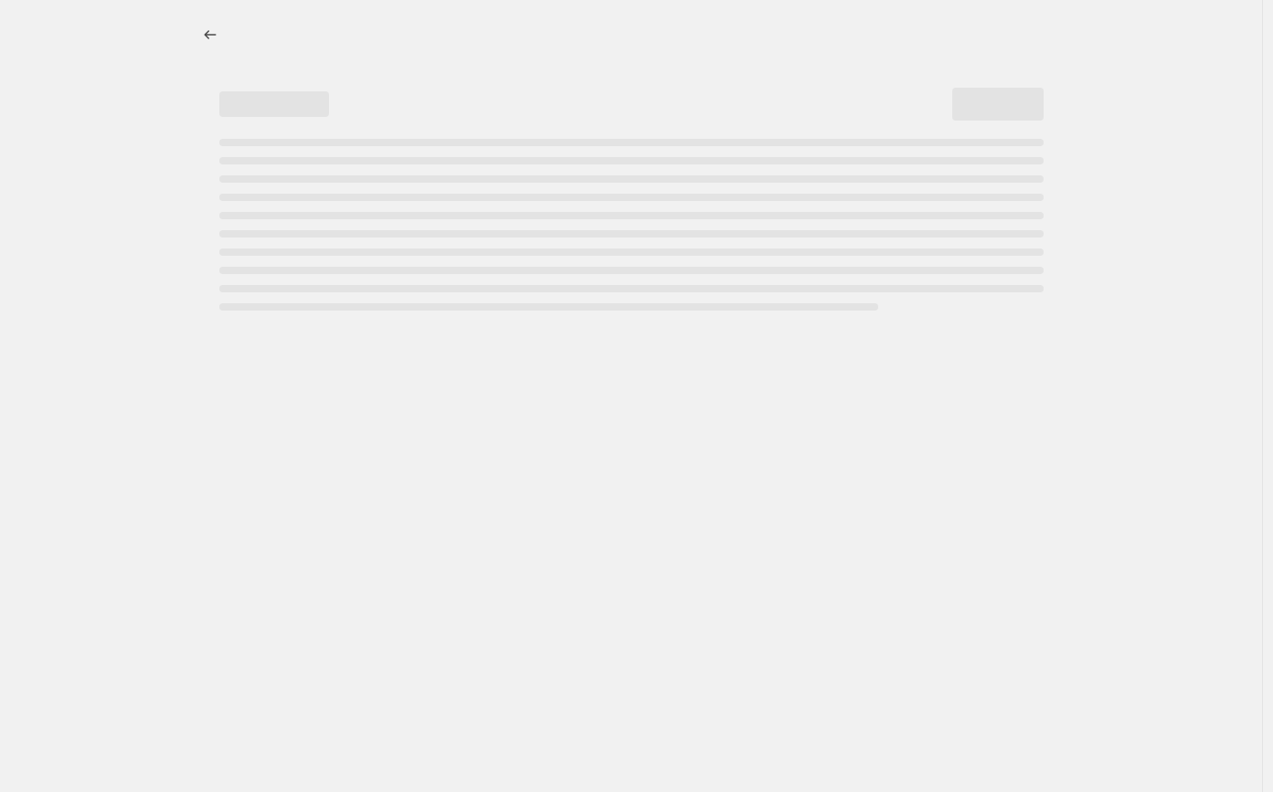
select select "percentage"
select select "collection"
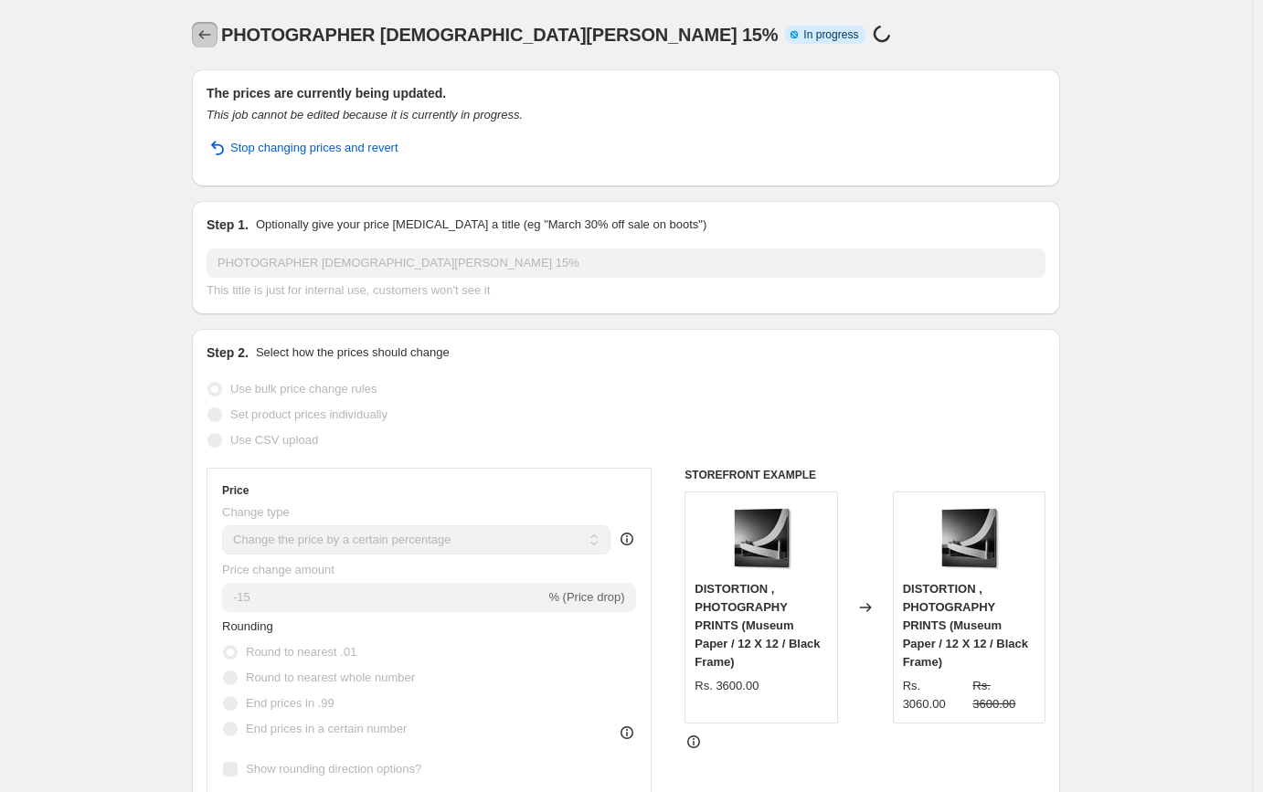
click at [205, 30] on icon "Price change jobs" at bounding box center [205, 35] width 18 height 18
